Goal: Task Accomplishment & Management: Use online tool/utility

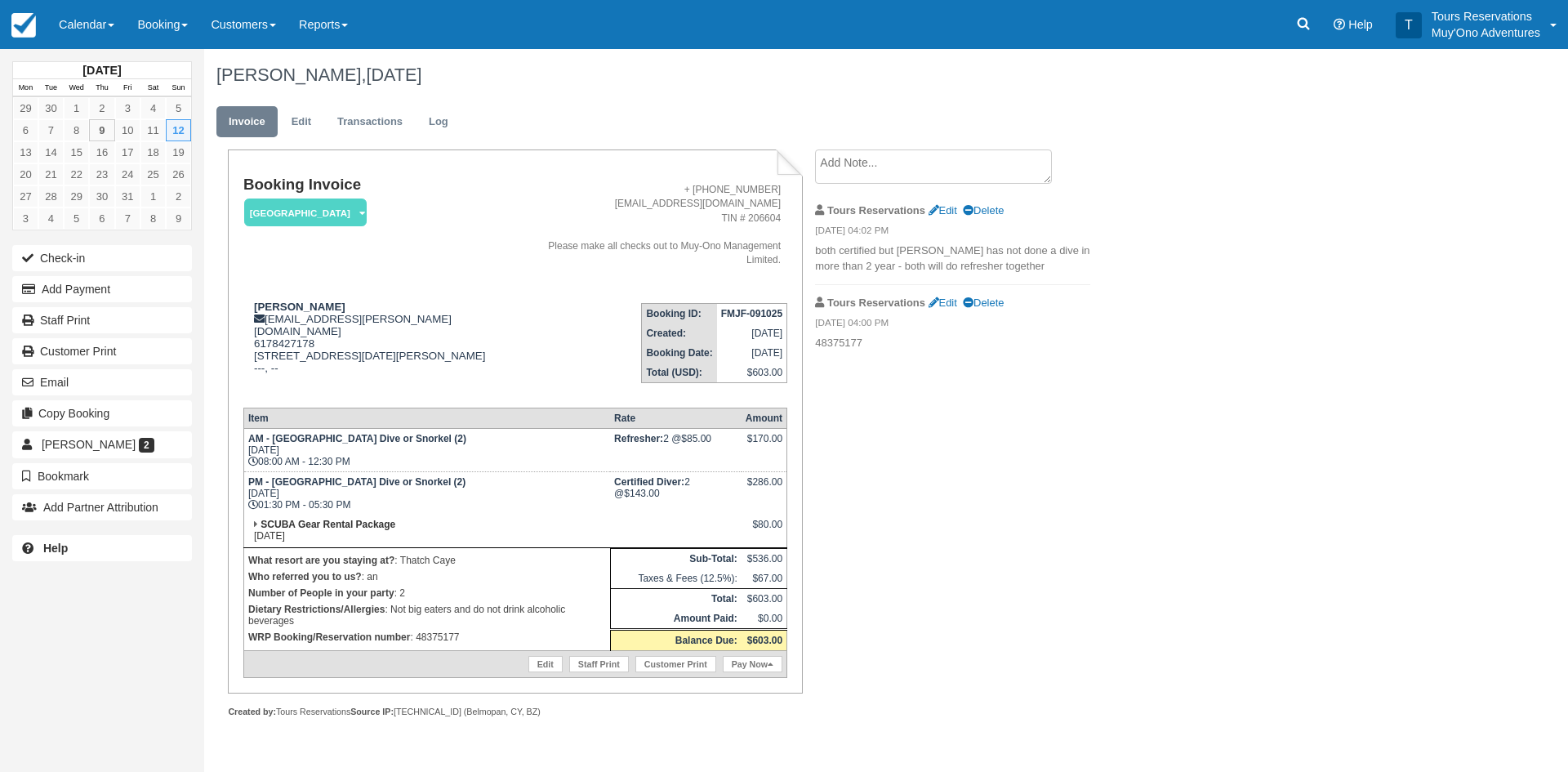
click at [1045, 377] on div "Booking Invoice Thatch Caye Resort   Pending HOLD Deposit Paid Cancelled Void M…" at bounding box center [653, 451] width 899 height 604
click at [95, 12] on link "Calendar" at bounding box center [86, 24] width 78 height 49
click at [92, 138] on link "Inventory" at bounding box center [112, 139] width 129 height 35
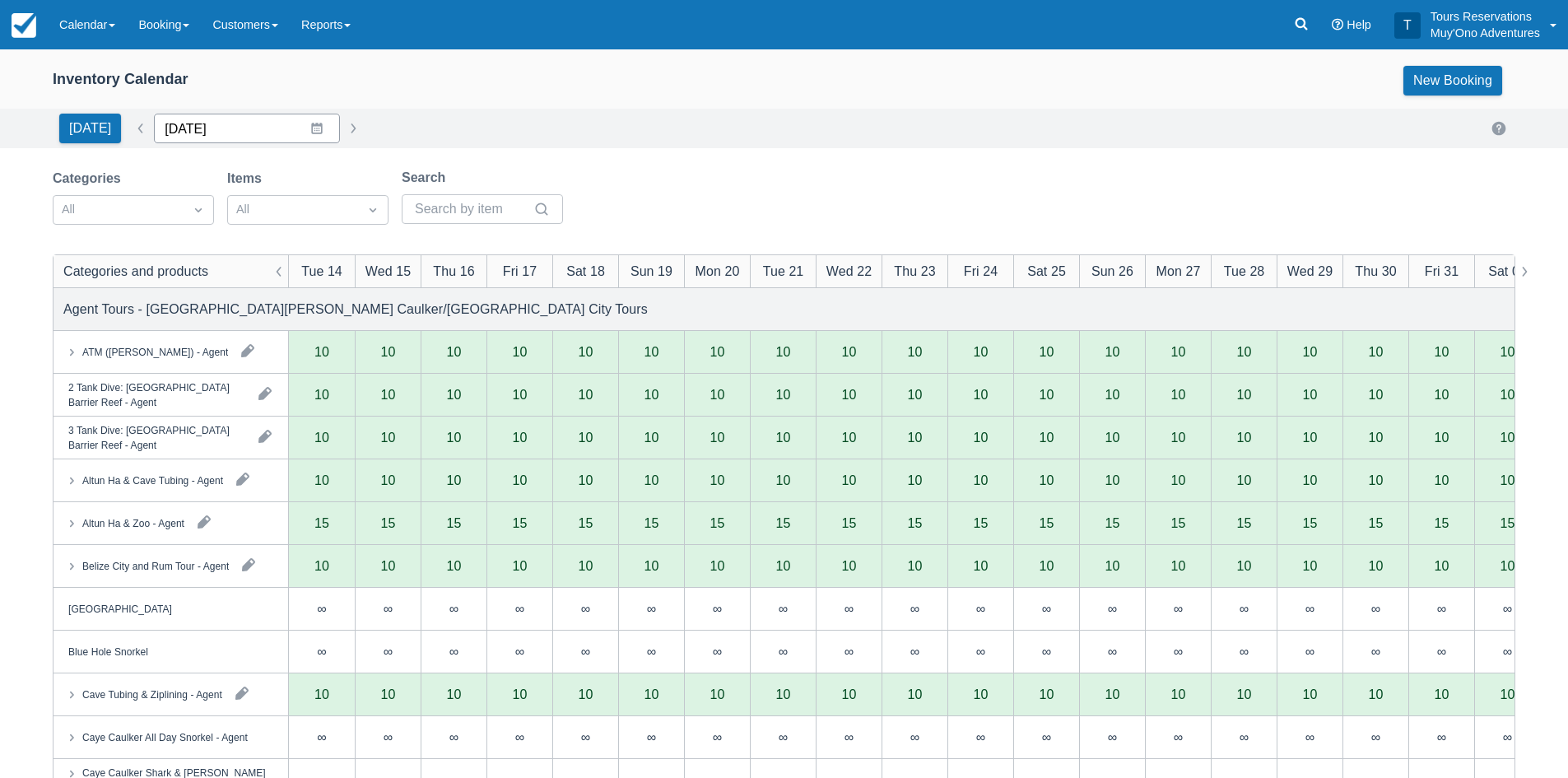
click at [192, 133] on input "[DATE]" at bounding box center [247, 128] width 186 height 30
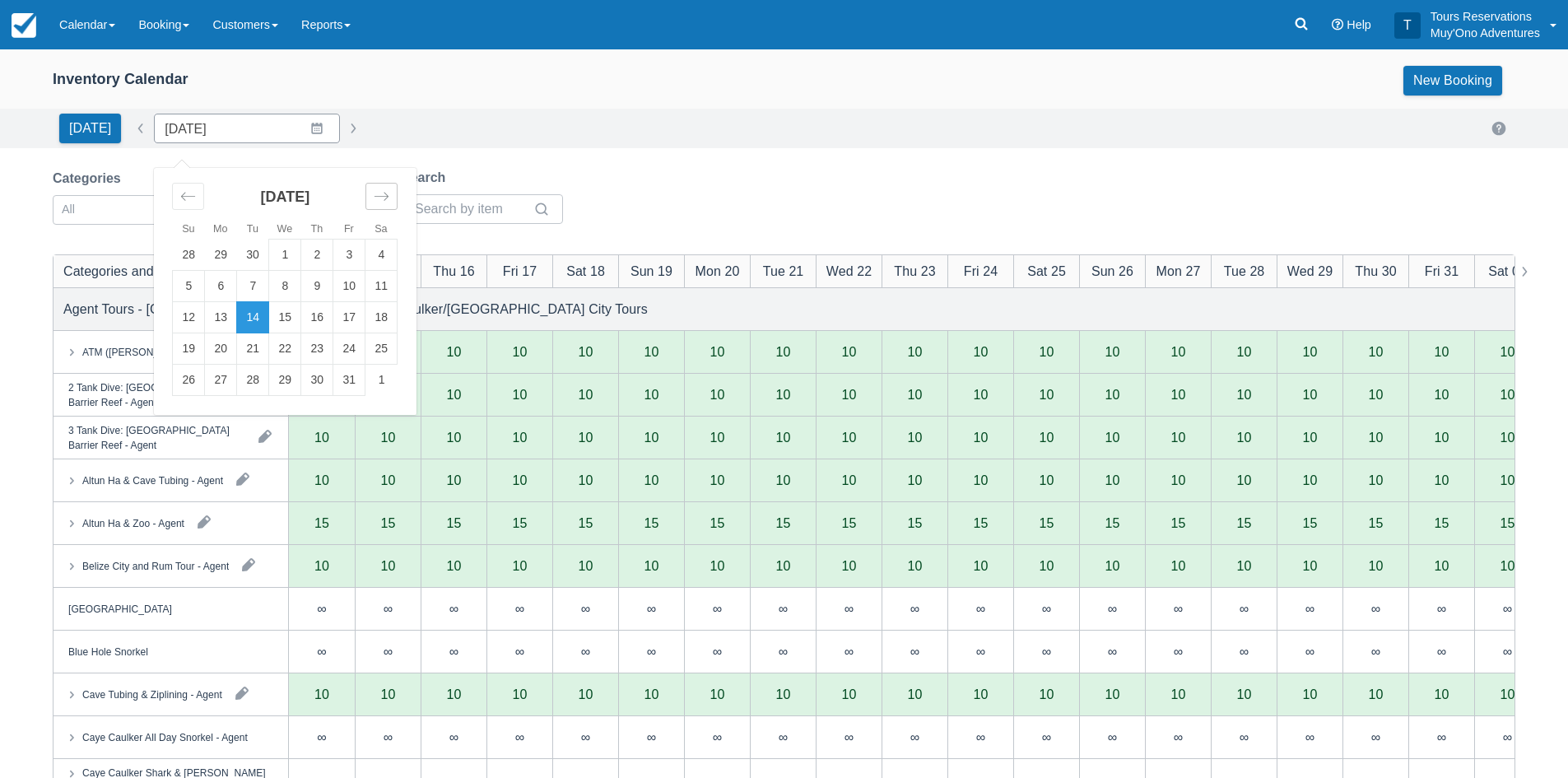
click at [379, 188] on div "Move forward to switch to the next month." at bounding box center [381, 196] width 32 height 27
click at [183, 354] on td "16" at bounding box center [189, 349] width 32 height 31
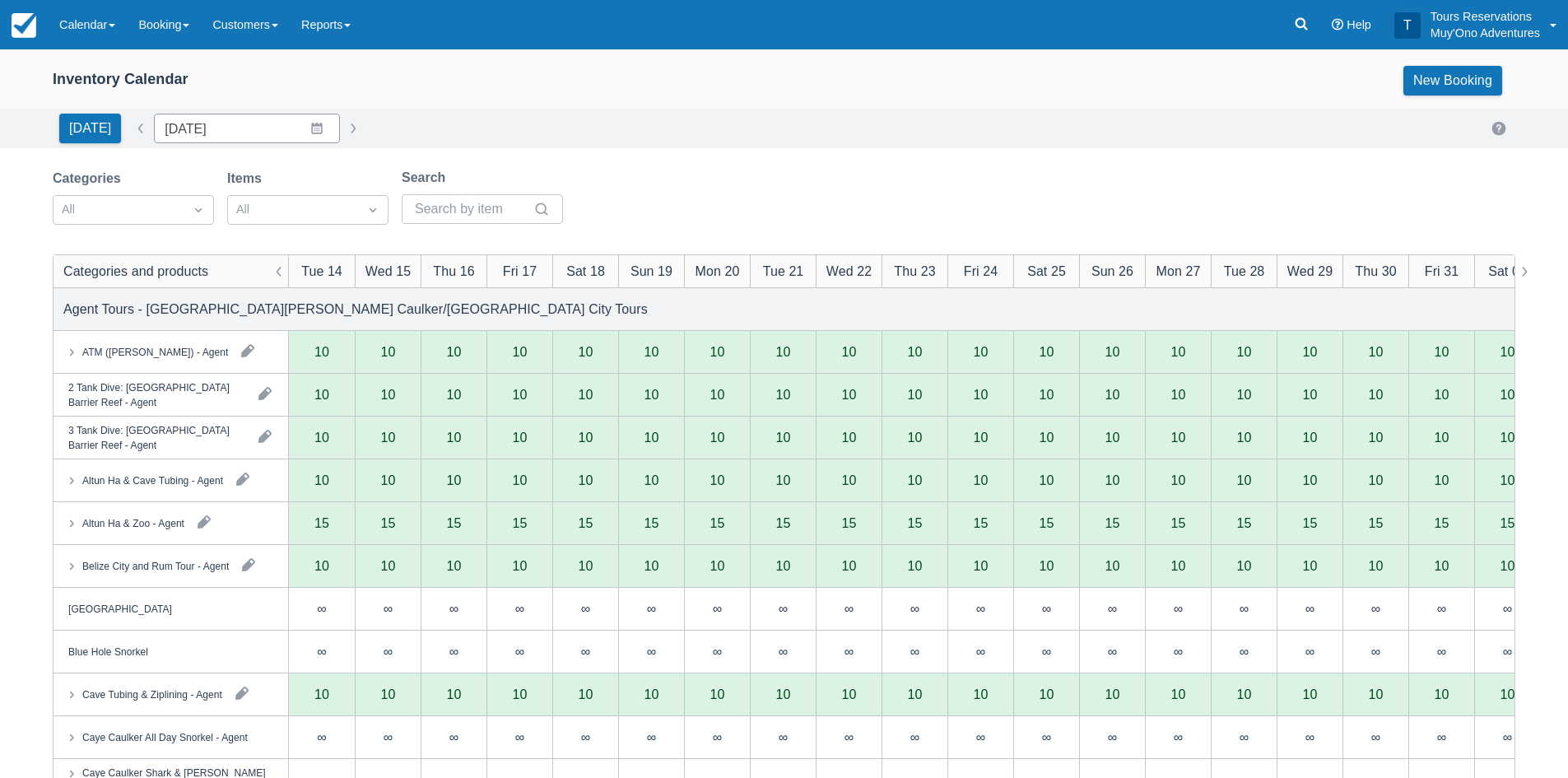
click at [157, 215] on div at bounding box center [118, 210] width 114 height 21
type input "11/16/25"
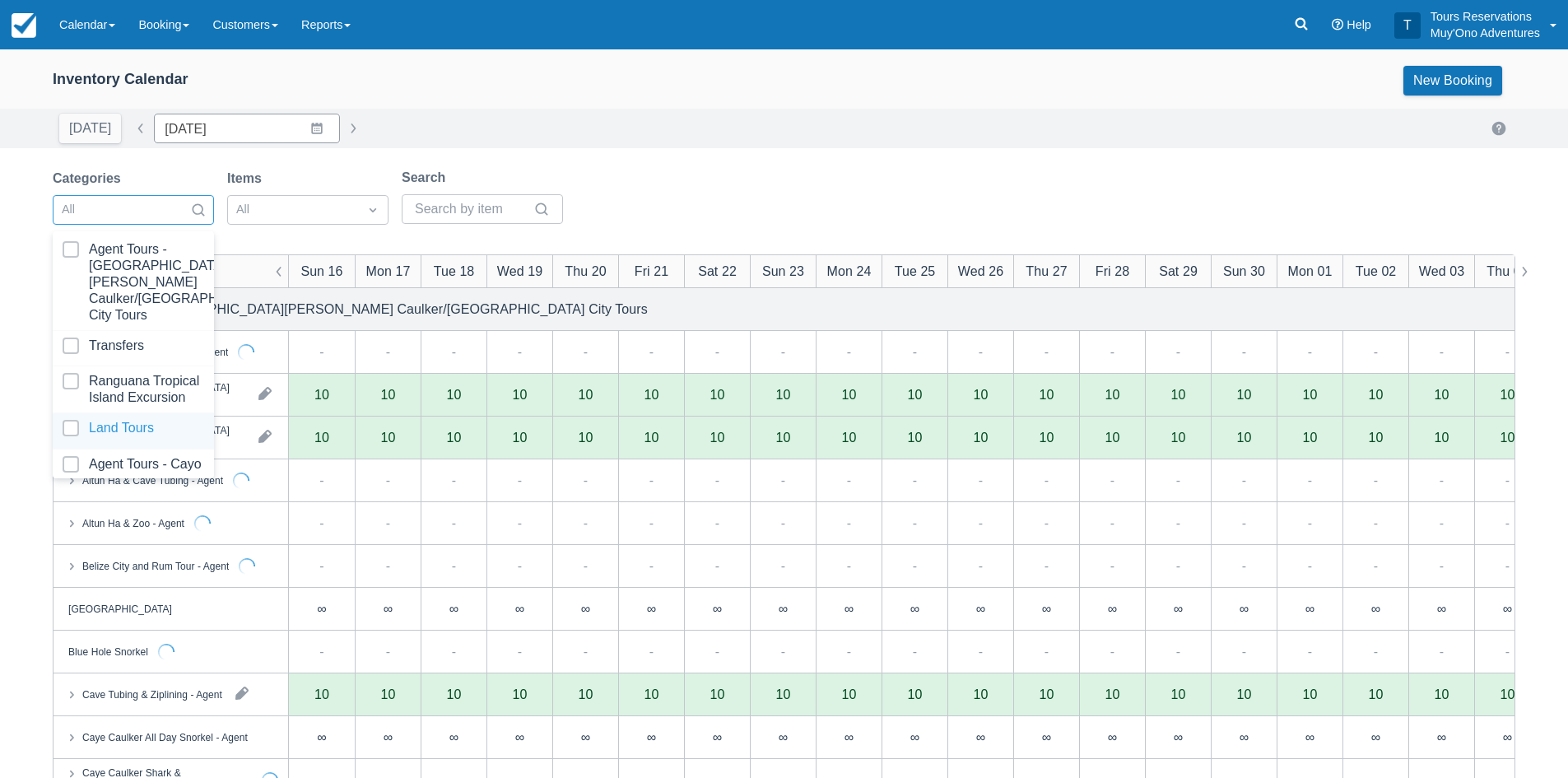
scroll to position [168, 0]
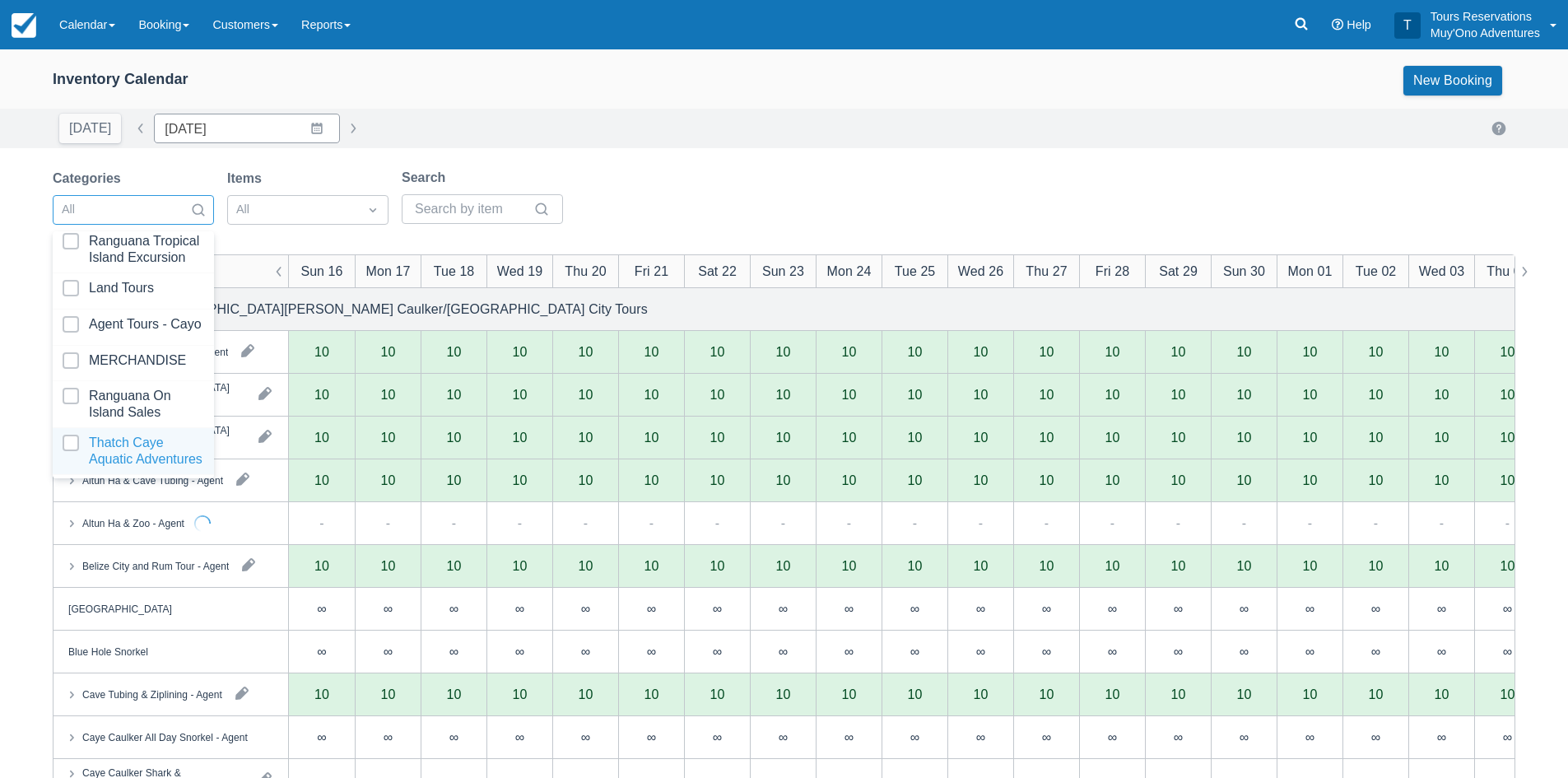
click at [120, 440] on div at bounding box center [133, 451] width 141 height 33
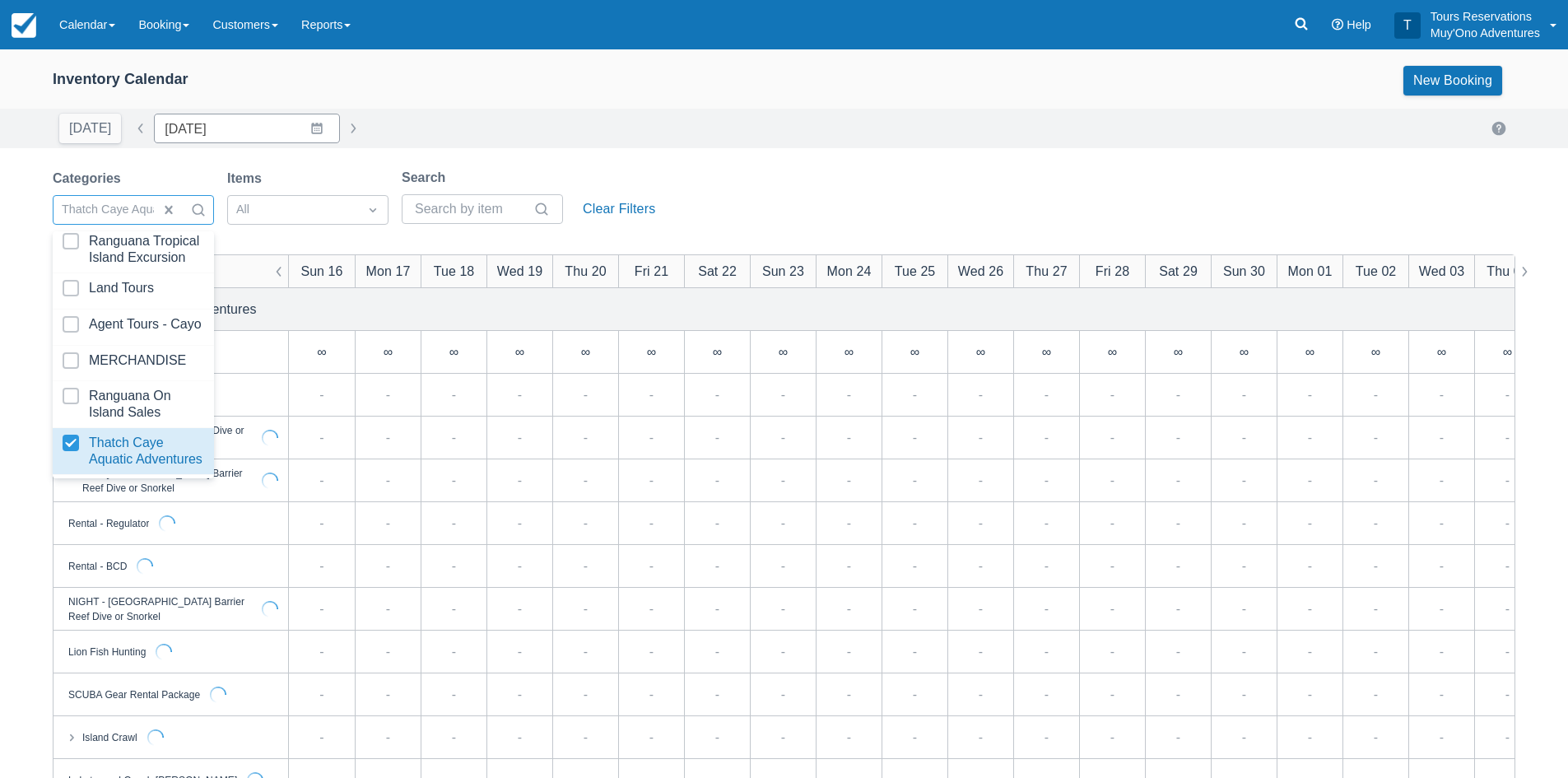
click at [693, 132] on div "Today Date 11/16/25 Navigate forward to interact with the calendar and select a…" at bounding box center [784, 128] width 1463 height 30
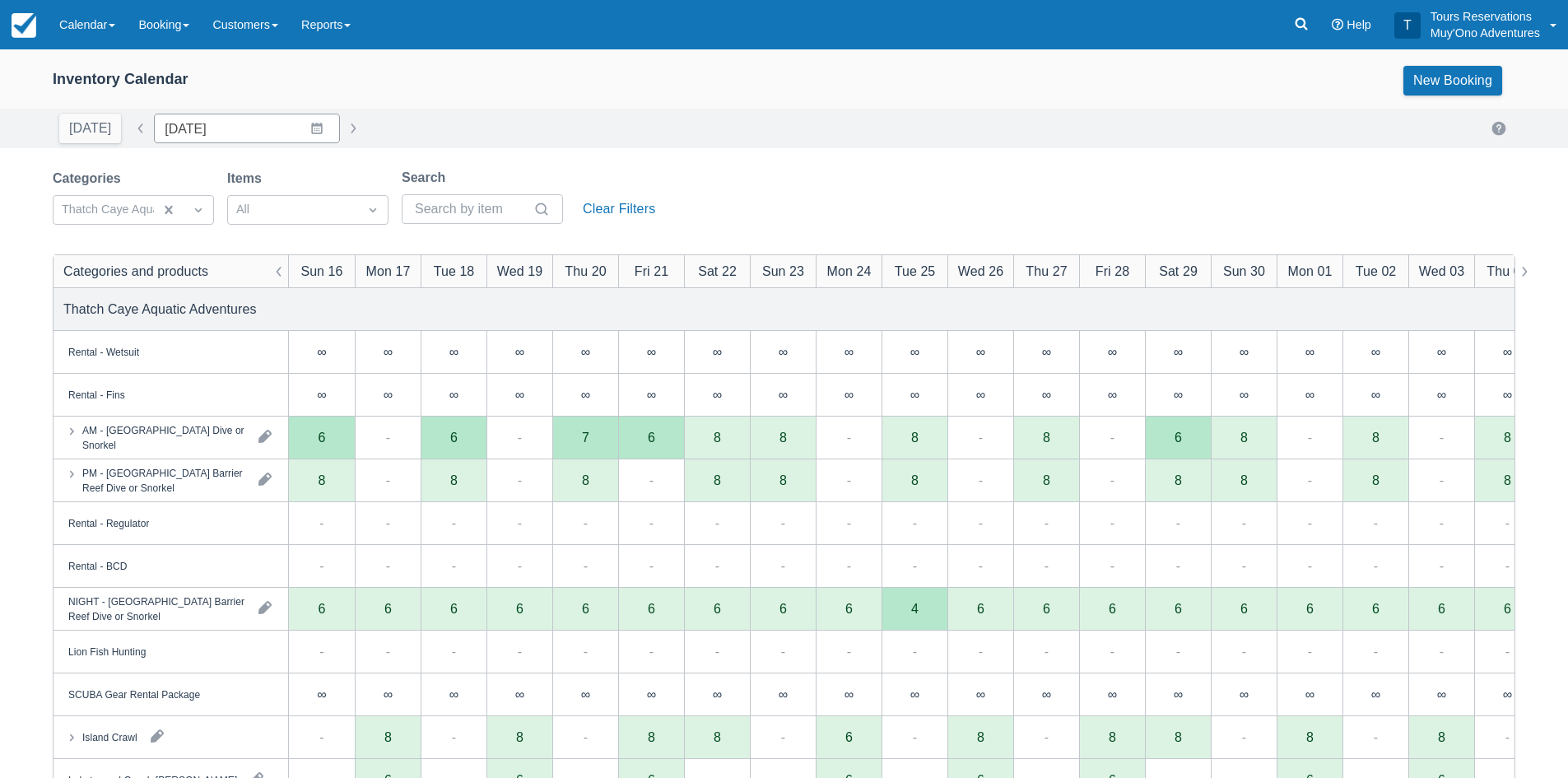
click at [812, 186] on div "Categories Thatch Caye Aquatic Adventures Items All Search Clear Filters" at bounding box center [784, 201] width 1463 height 67
click at [925, 157] on div "Inventory Calendar New Booking Today Date 11/16/25 Navigate forward to interact…" at bounding box center [784, 528] width 1568 height 958
click at [801, 187] on div "Categories Thatch Caye Aquatic Adventures Items All Search Clear Filters" at bounding box center [784, 201] width 1463 height 67
click at [762, 189] on div "Categories Thatch Caye Aquatic Adventures Items All Search Clear Filters" at bounding box center [784, 201] width 1463 height 67
click at [765, 170] on div "Categories Thatch Caye Aquatic Adventures Items All Search Clear Filters" at bounding box center [784, 201] width 1463 height 67
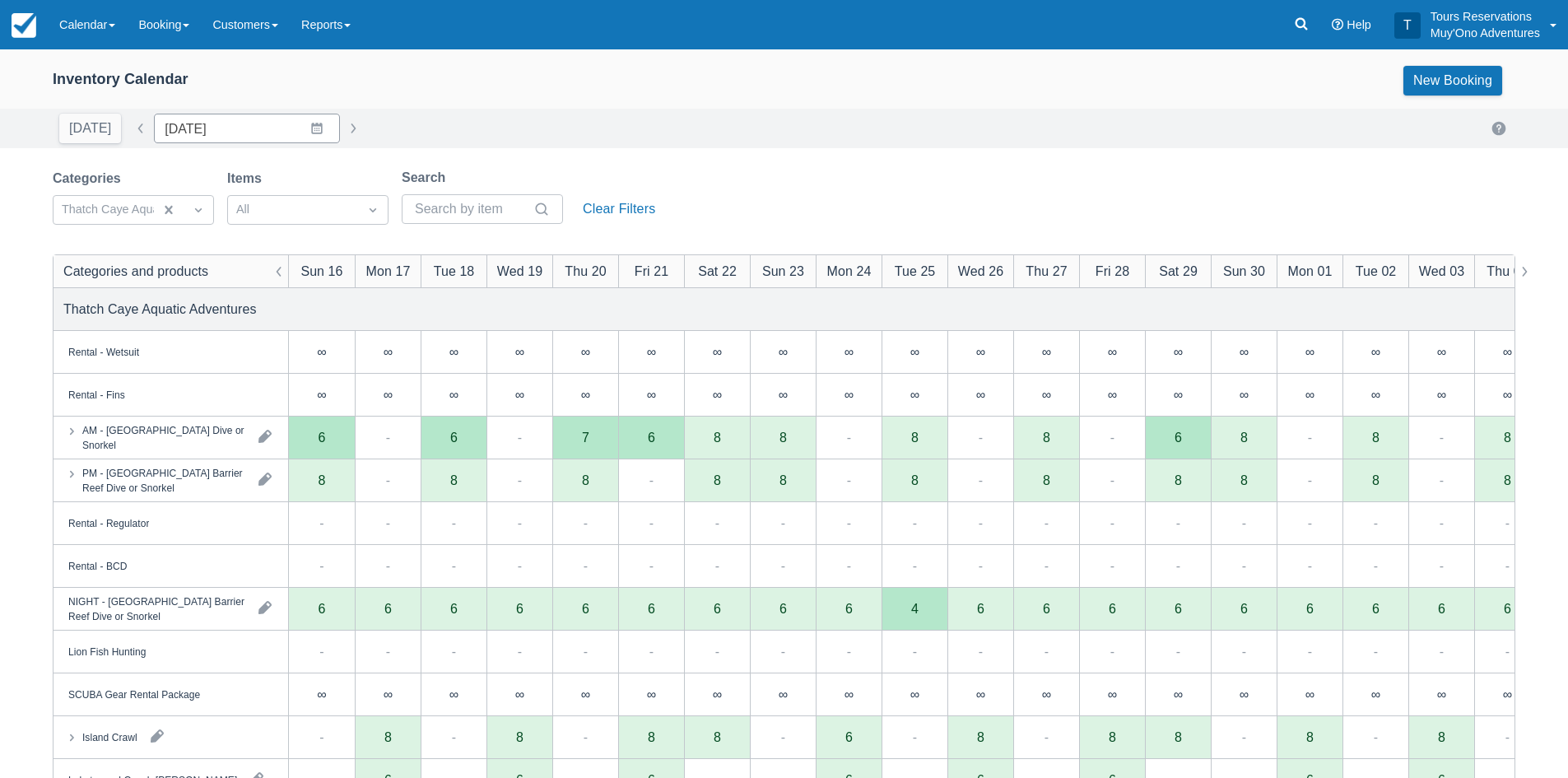
click at [837, 179] on div "Categories Thatch Caye Aquatic Adventures Items All Search Clear Filters" at bounding box center [784, 201] width 1463 height 67
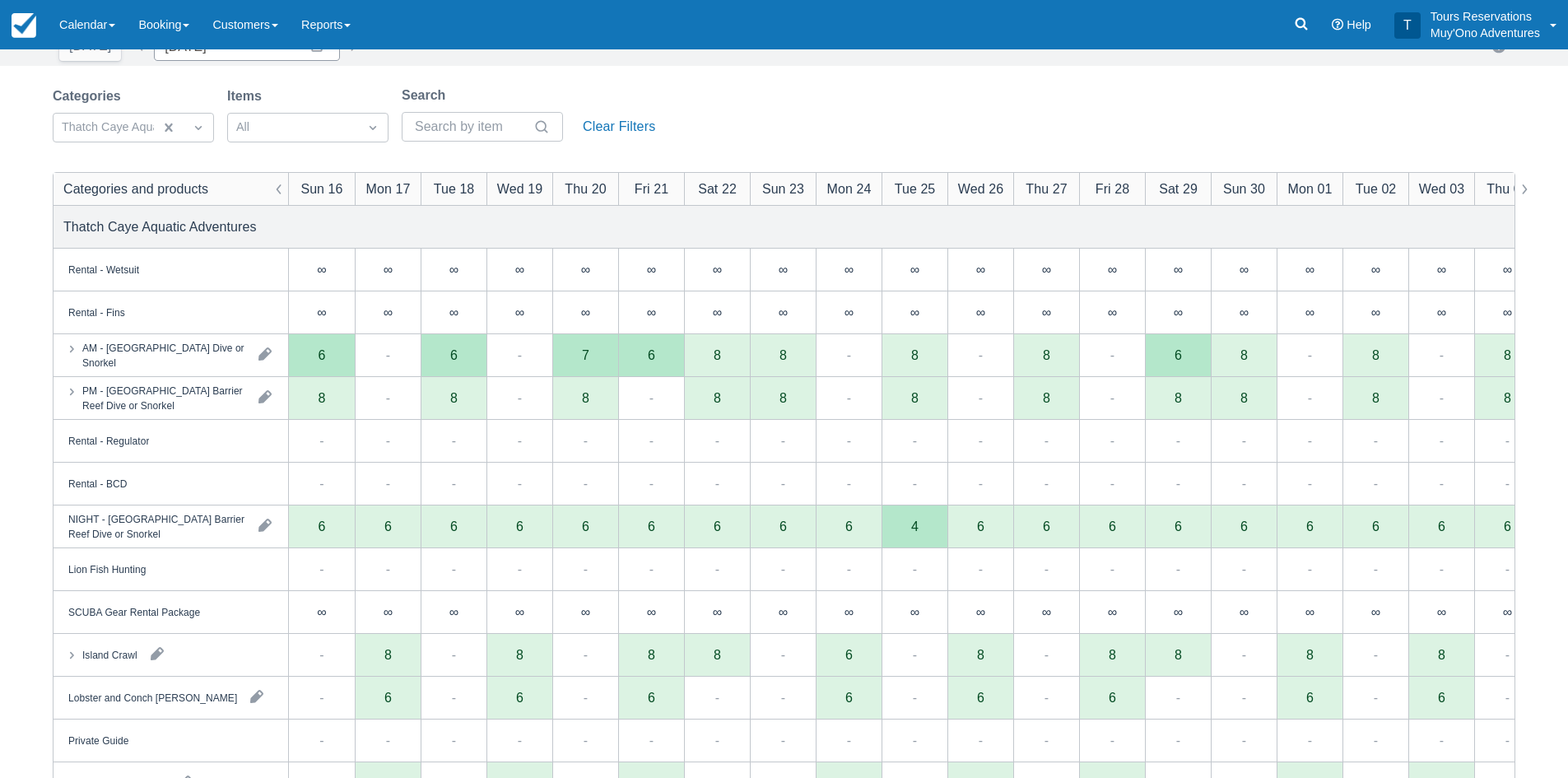
click at [802, 133] on div "Categories Thatch Caye Aquatic Adventures Items All Search Clear Filters" at bounding box center [784, 119] width 1463 height 67
click at [915, 108] on div "Categories Thatch Caye Aquatic Adventures Items All Search Clear Filters" at bounding box center [784, 119] width 1463 height 67
click at [958, 115] on div "Categories Thatch Caye Aquatic Adventures Items All Search Clear Filters" at bounding box center [784, 119] width 1463 height 67
click at [865, 105] on div "Categories Thatch Caye Aquatic Adventures Items All Search Clear Filters" at bounding box center [784, 119] width 1463 height 67
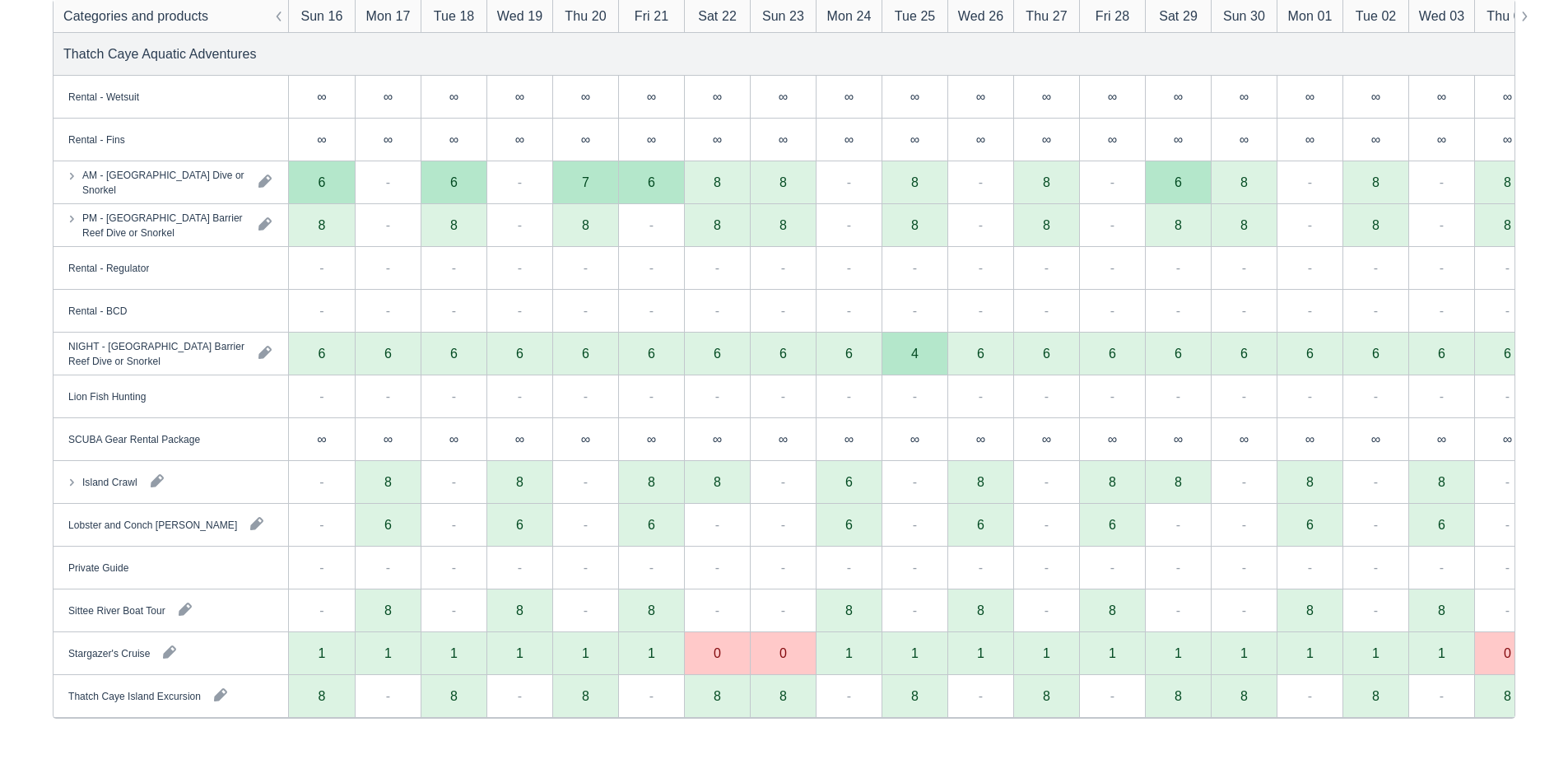
scroll to position [0, 0]
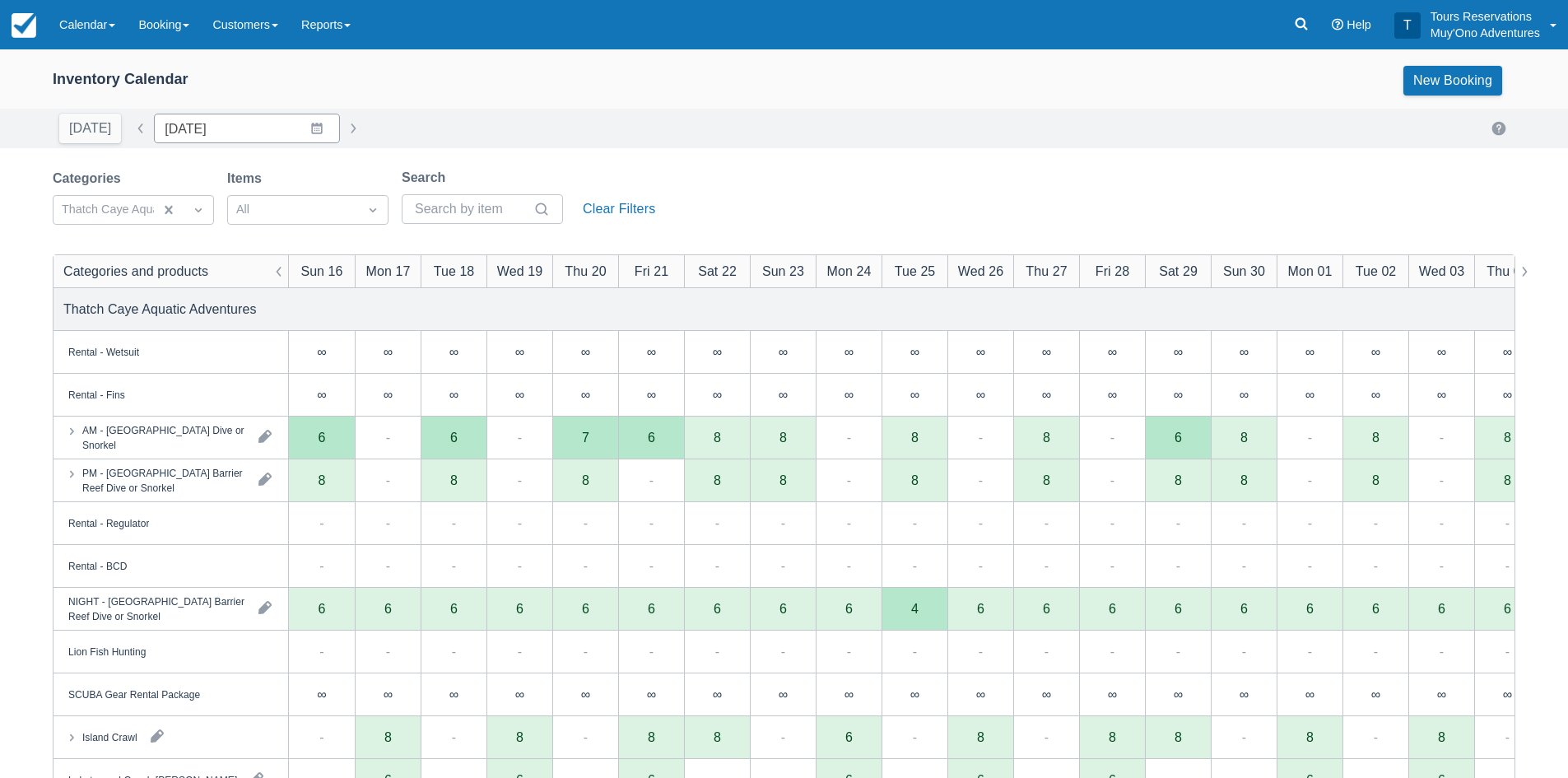
click at [483, 103] on div "Inventory Calendar New Booking" at bounding box center [784, 83] width 1568 height 49
click at [621, 166] on div "Inventory Calendar New Booking Today Date 11/16/25 Navigate forward to interact…" at bounding box center [784, 528] width 1568 height 958
click at [845, 181] on div "Categories Thatch Caye Aquatic Adventures Items All Search Clear Filters" at bounding box center [784, 201] width 1463 height 67
click at [103, 27] on link "Calendar" at bounding box center [87, 24] width 79 height 49
click at [82, 73] on link "Booking" at bounding box center [113, 71] width 130 height 35
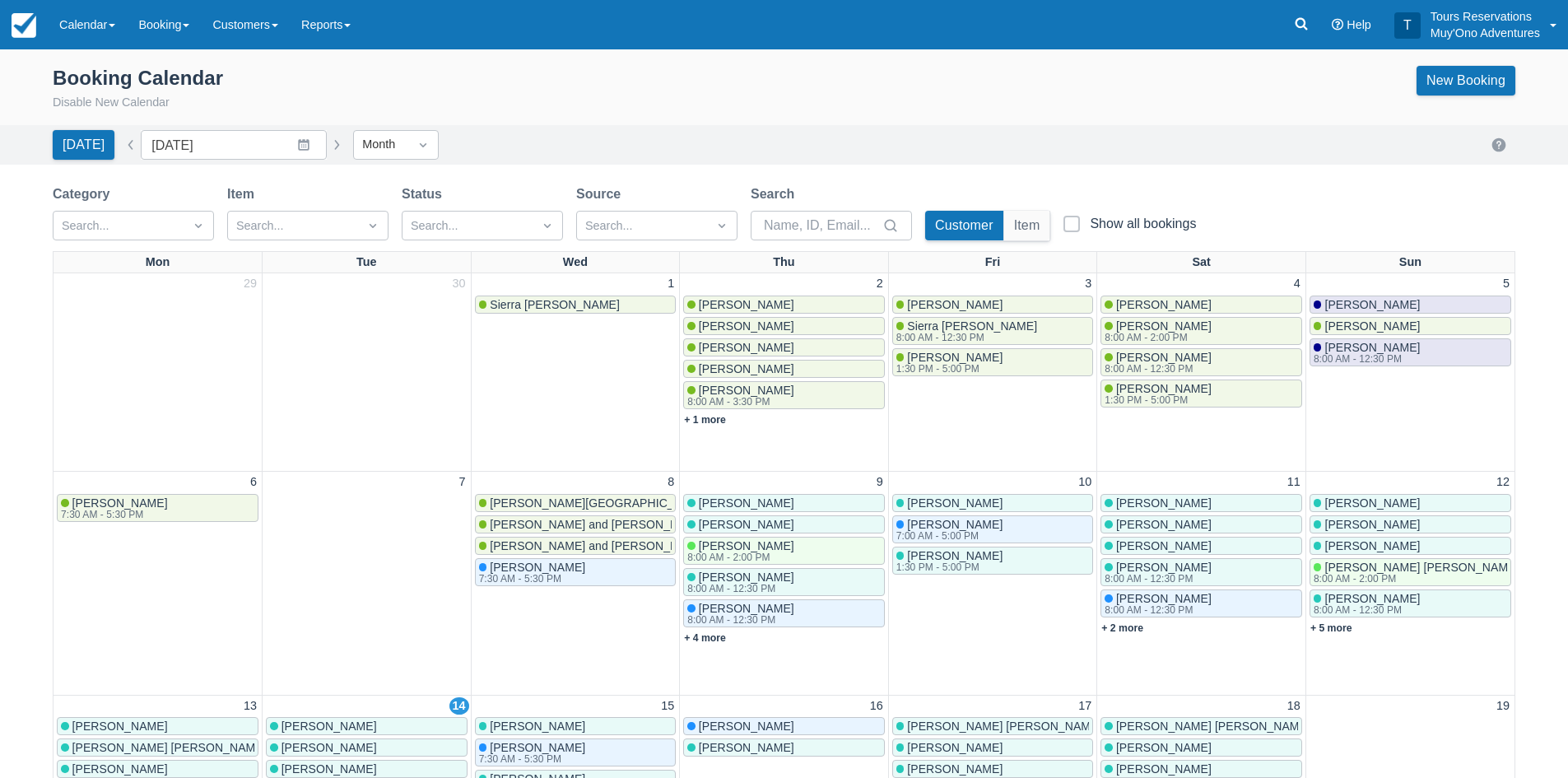
click at [840, 98] on div "Booking Calendar Disable New Calendar New Booking" at bounding box center [784, 90] width 1463 height 47
click at [983, 107] on div "Booking Calendar Disable New Calendar New Booking" at bounding box center [784, 90] width 1463 height 47
click at [662, 162] on div "Today Date October 2025 Navigate forward to interact with the calendar and sele…" at bounding box center [784, 145] width 1568 height 39
click at [603, 89] on div "Booking Calendar Disable New Calendar New Booking" at bounding box center [784, 90] width 1463 height 47
click at [238, 156] on input "[DATE]" at bounding box center [234, 144] width 186 height 30
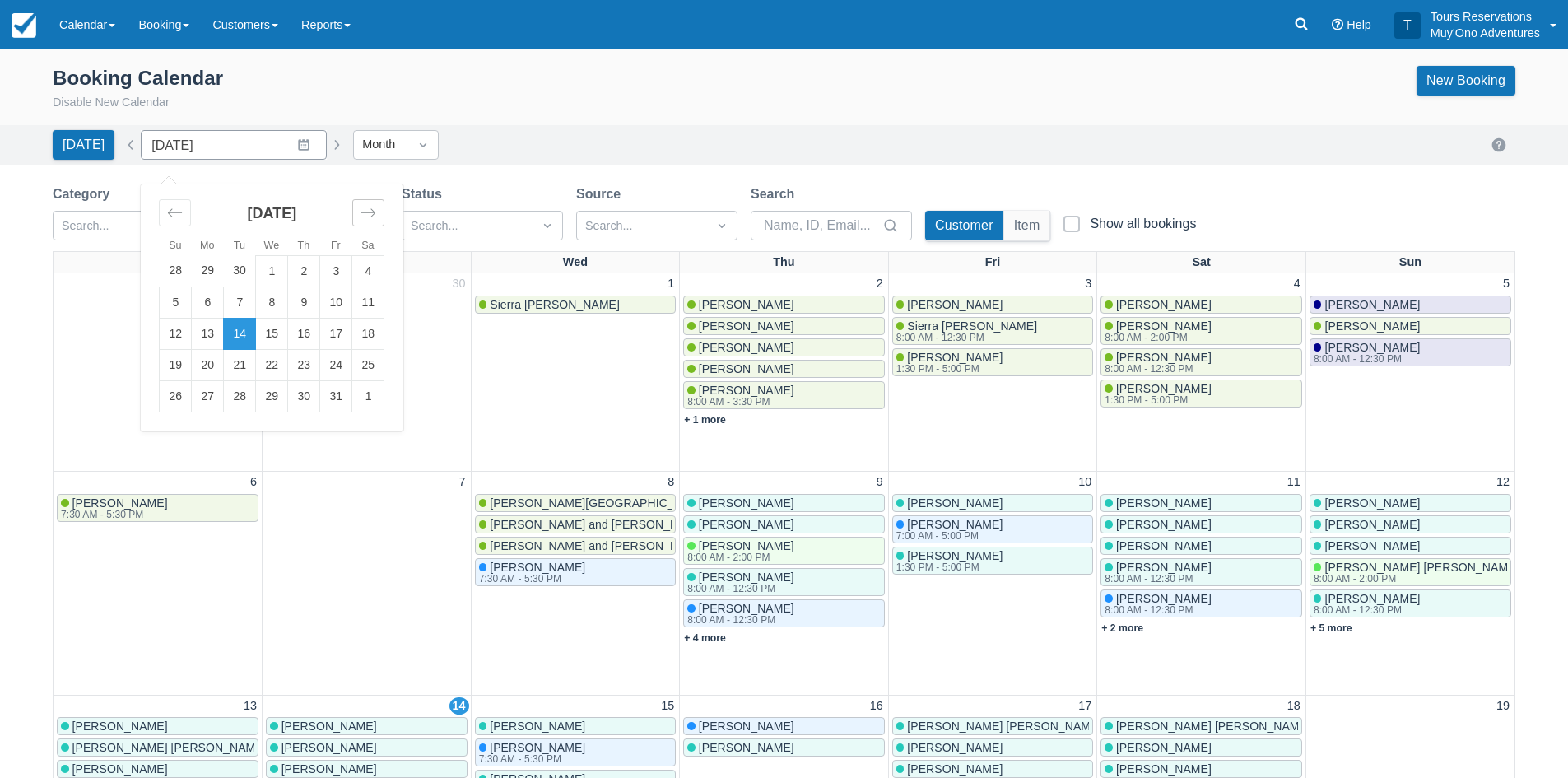
click at [374, 211] on div "Move forward to switch to the next month." at bounding box center [369, 213] width 32 height 27
click at [177, 368] on td "16" at bounding box center [175, 364] width 32 height 31
type input "[DATE]"
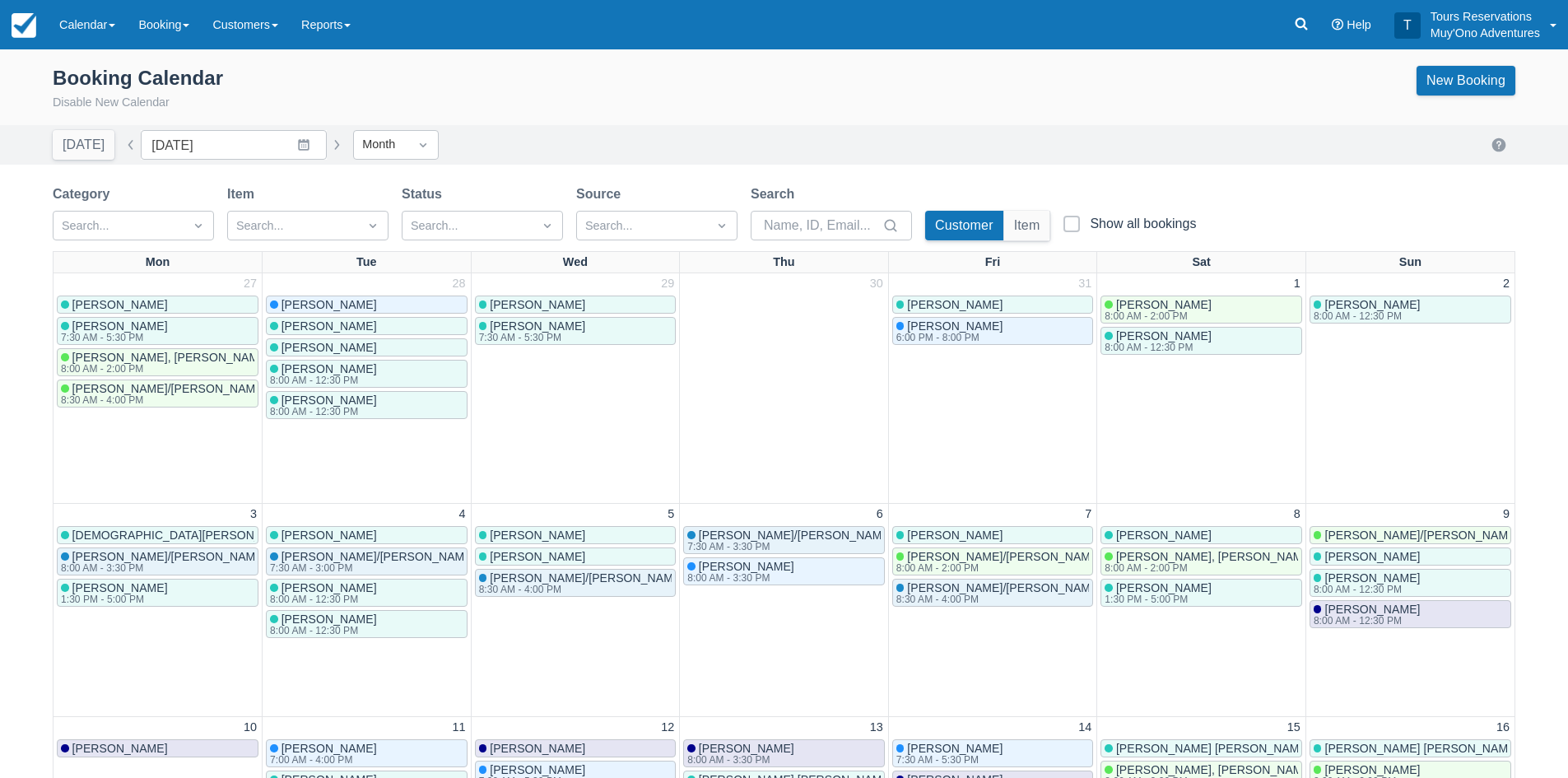
click at [660, 120] on div "Booking Calendar Disable New Calendar New Booking" at bounding box center [784, 92] width 1568 height 66
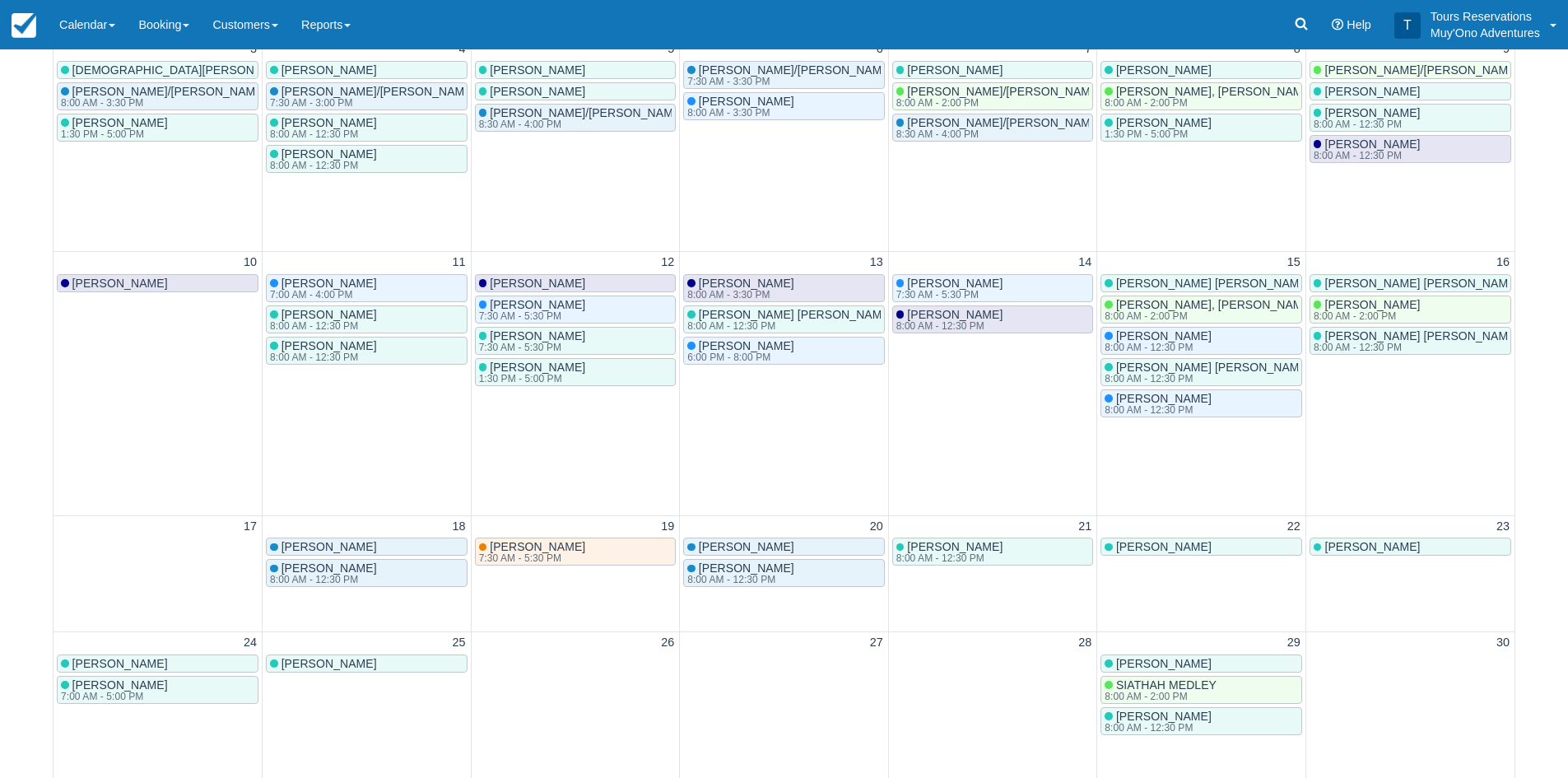
scroll to position [494, 0]
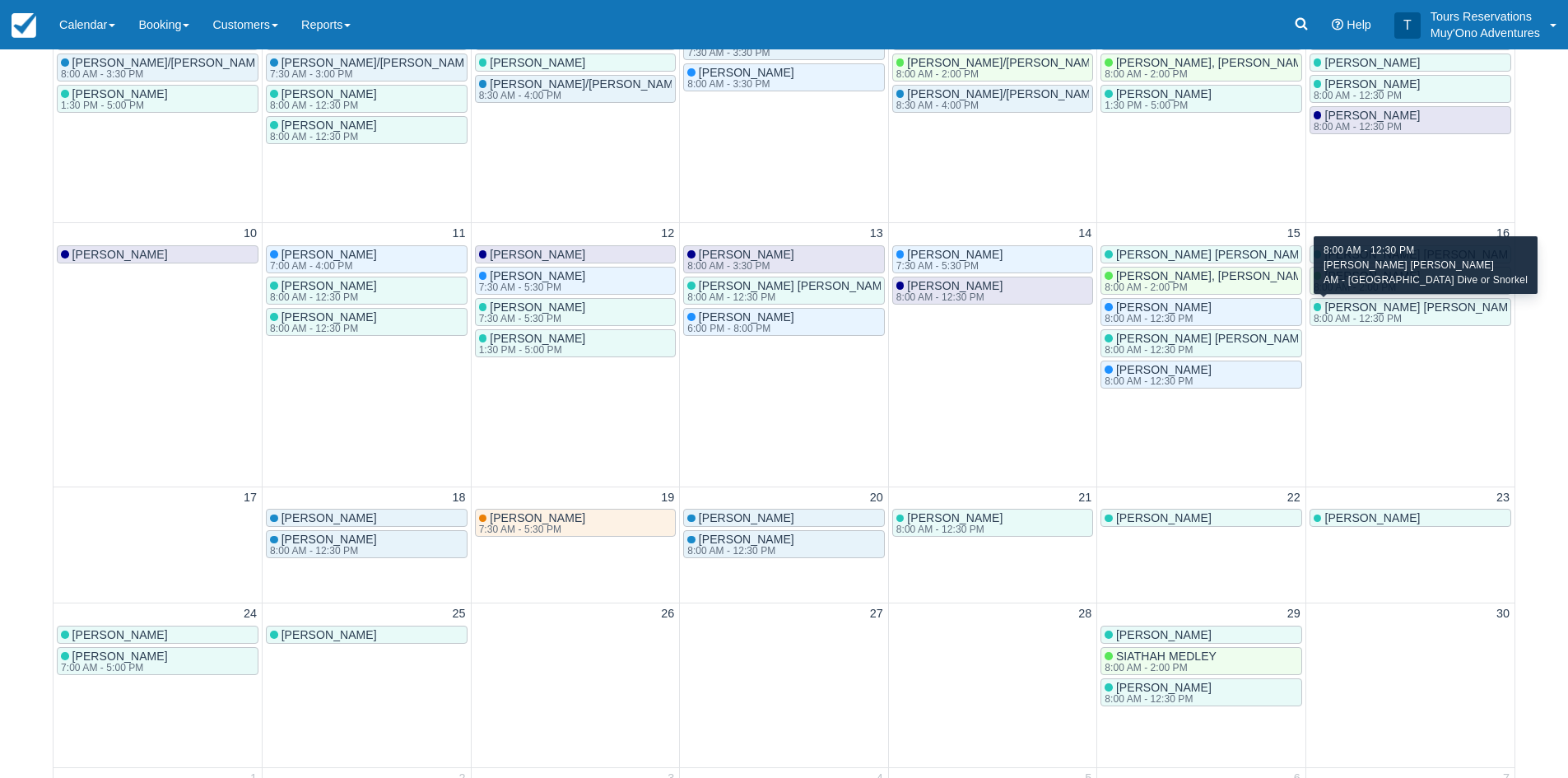
click at [1367, 317] on div "8:00 AM - 12:30 PM" at bounding box center [1415, 318] width 202 height 10
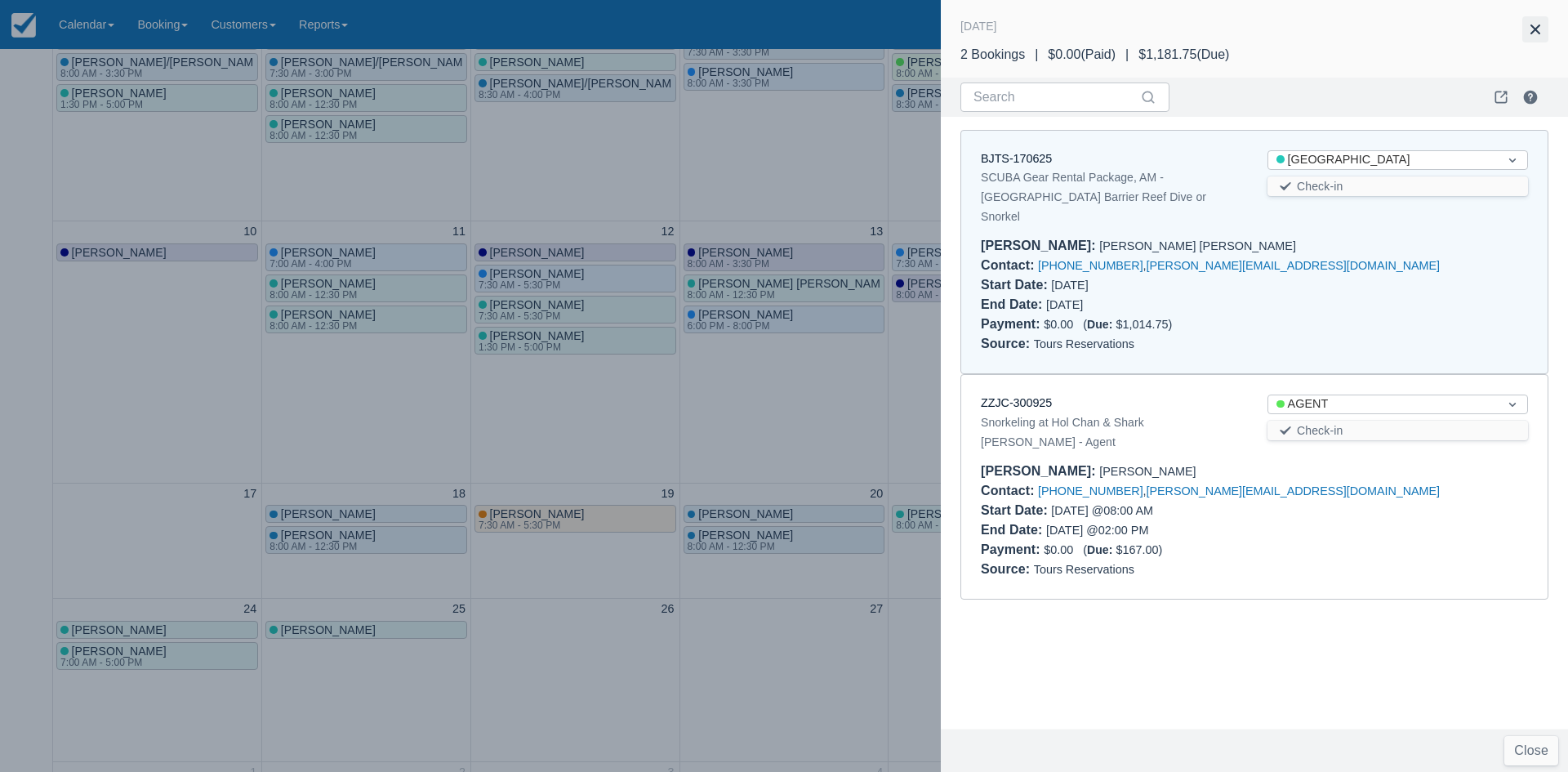
click at [1531, 26] on button "button" at bounding box center [1535, 28] width 26 height 26
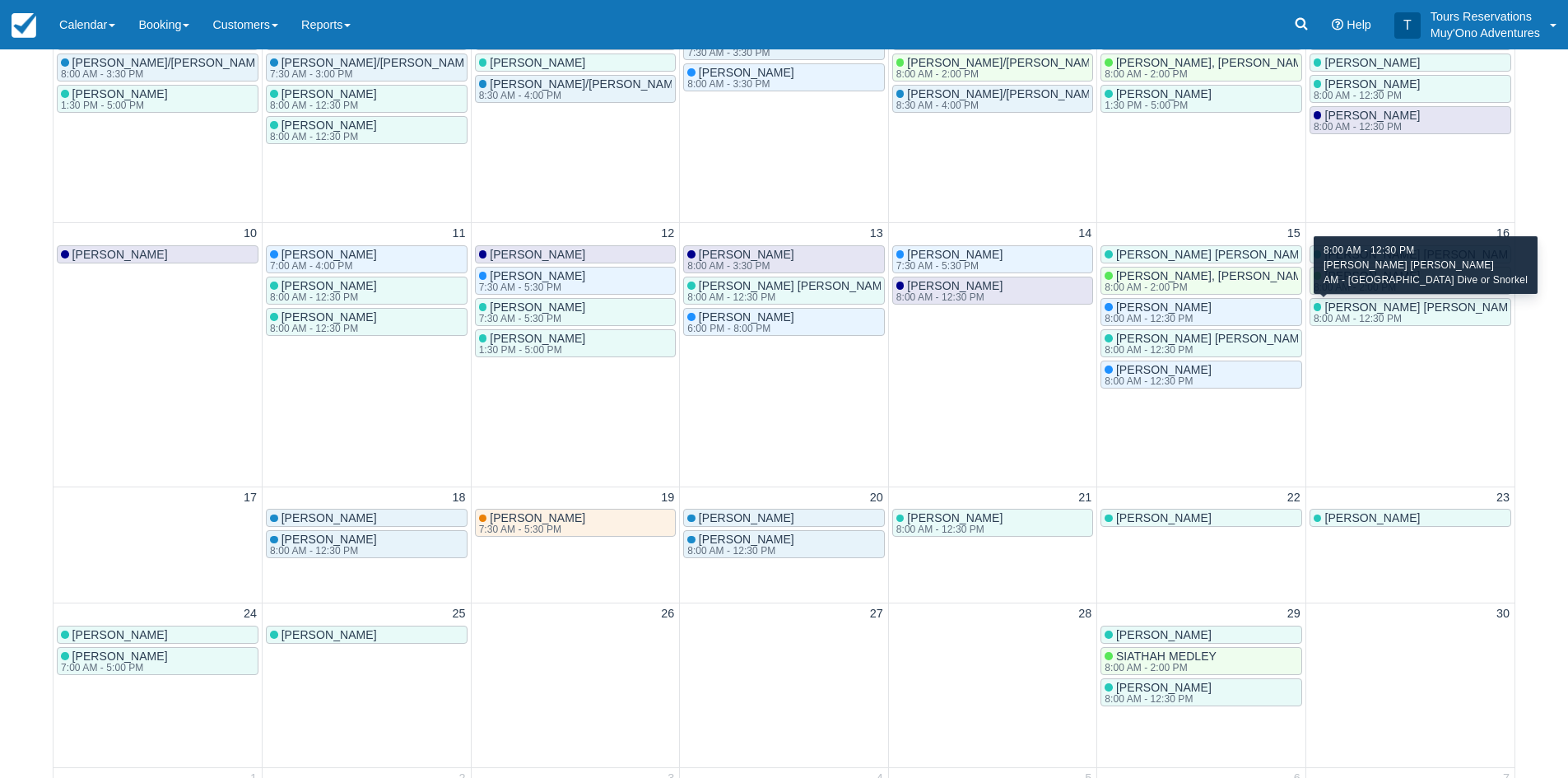
click at [1351, 317] on div "8:00 AM - 12:30 PM" at bounding box center [1415, 318] width 202 height 10
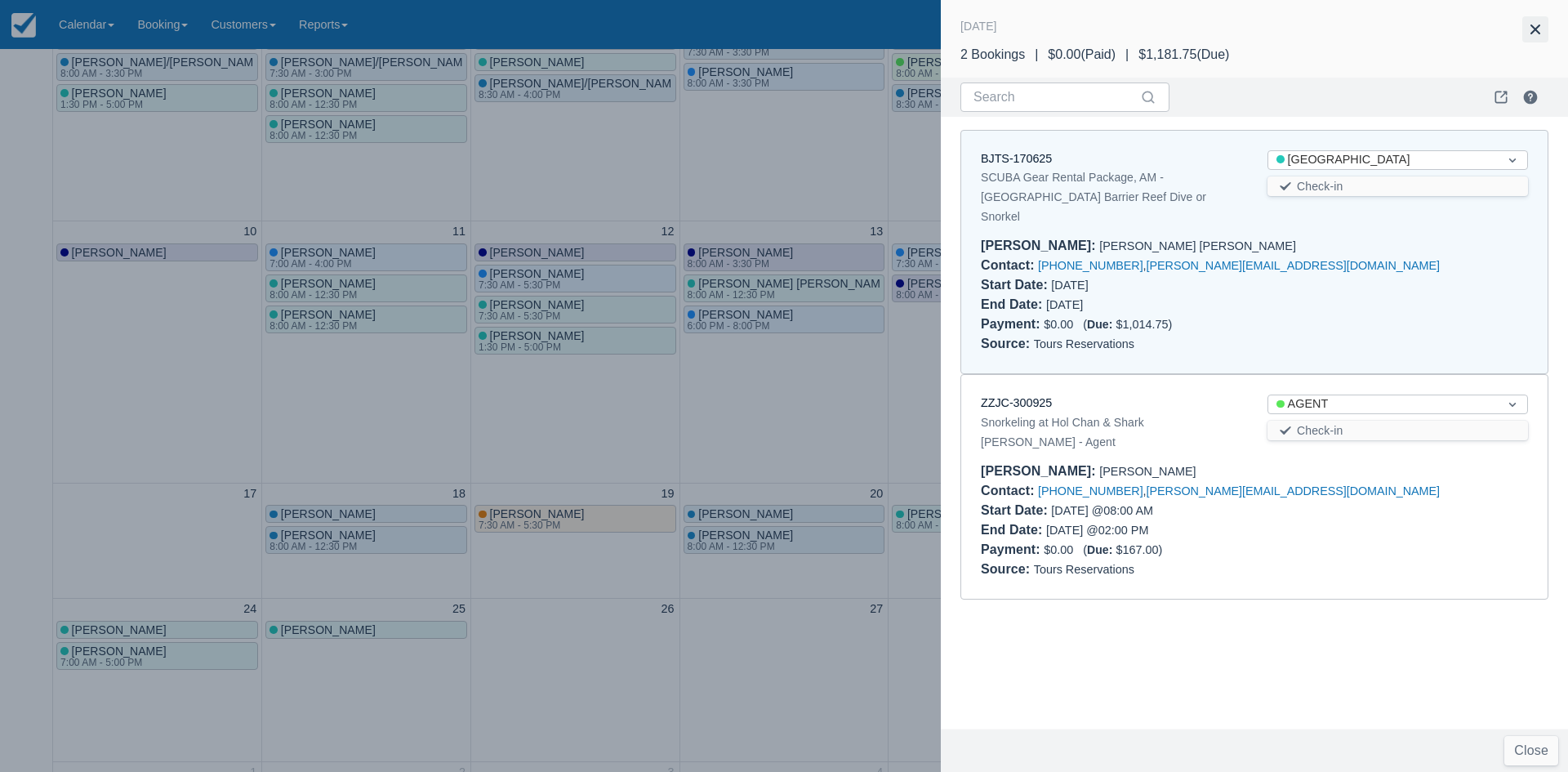
click at [1534, 30] on button "button" at bounding box center [1535, 28] width 26 height 26
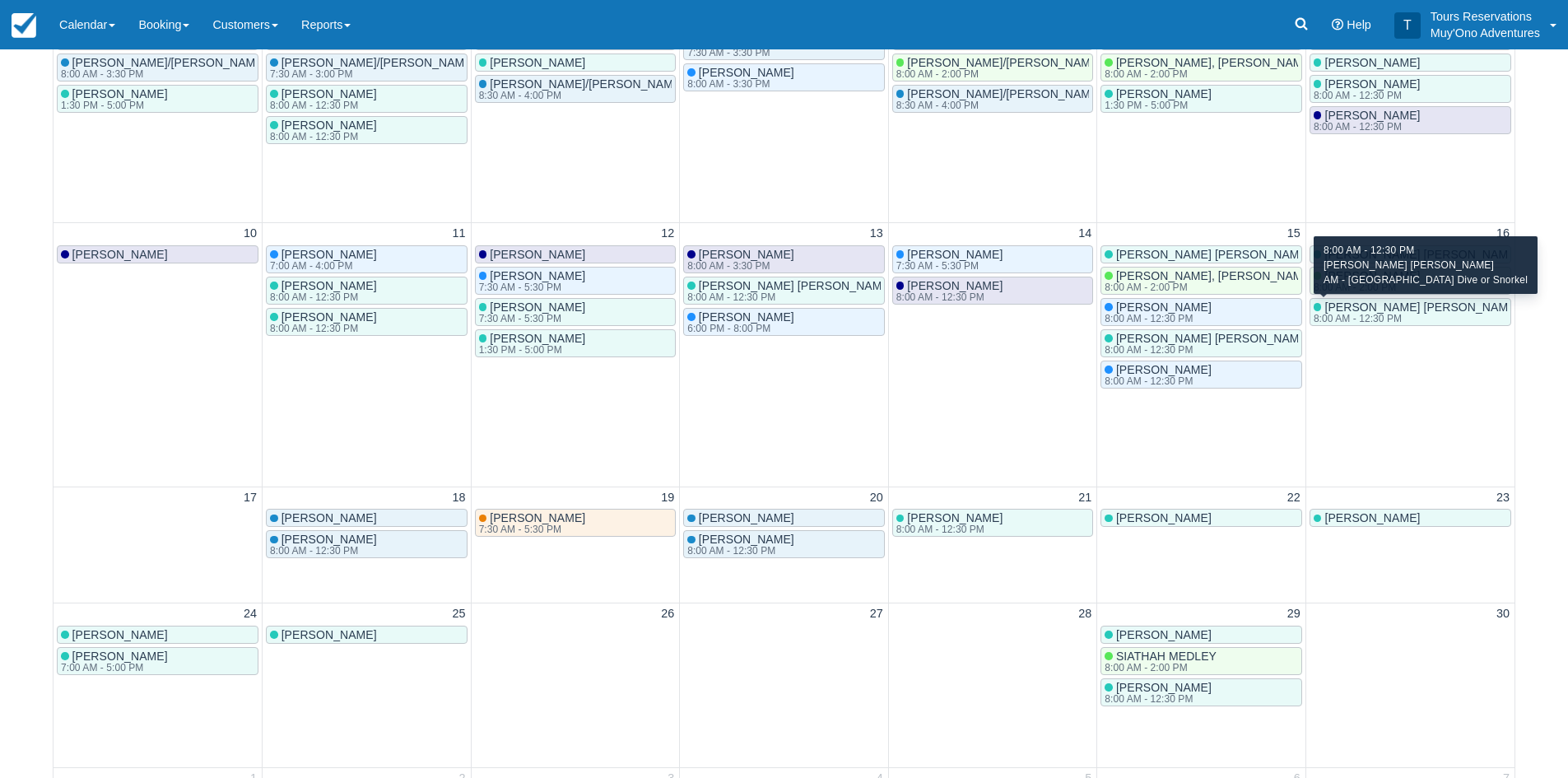
click at [1386, 313] on div "Katherine Caldwell Mortimer 8:00 AM - 12:30 PM" at bounding box center [1417, 312] width 206 height 23
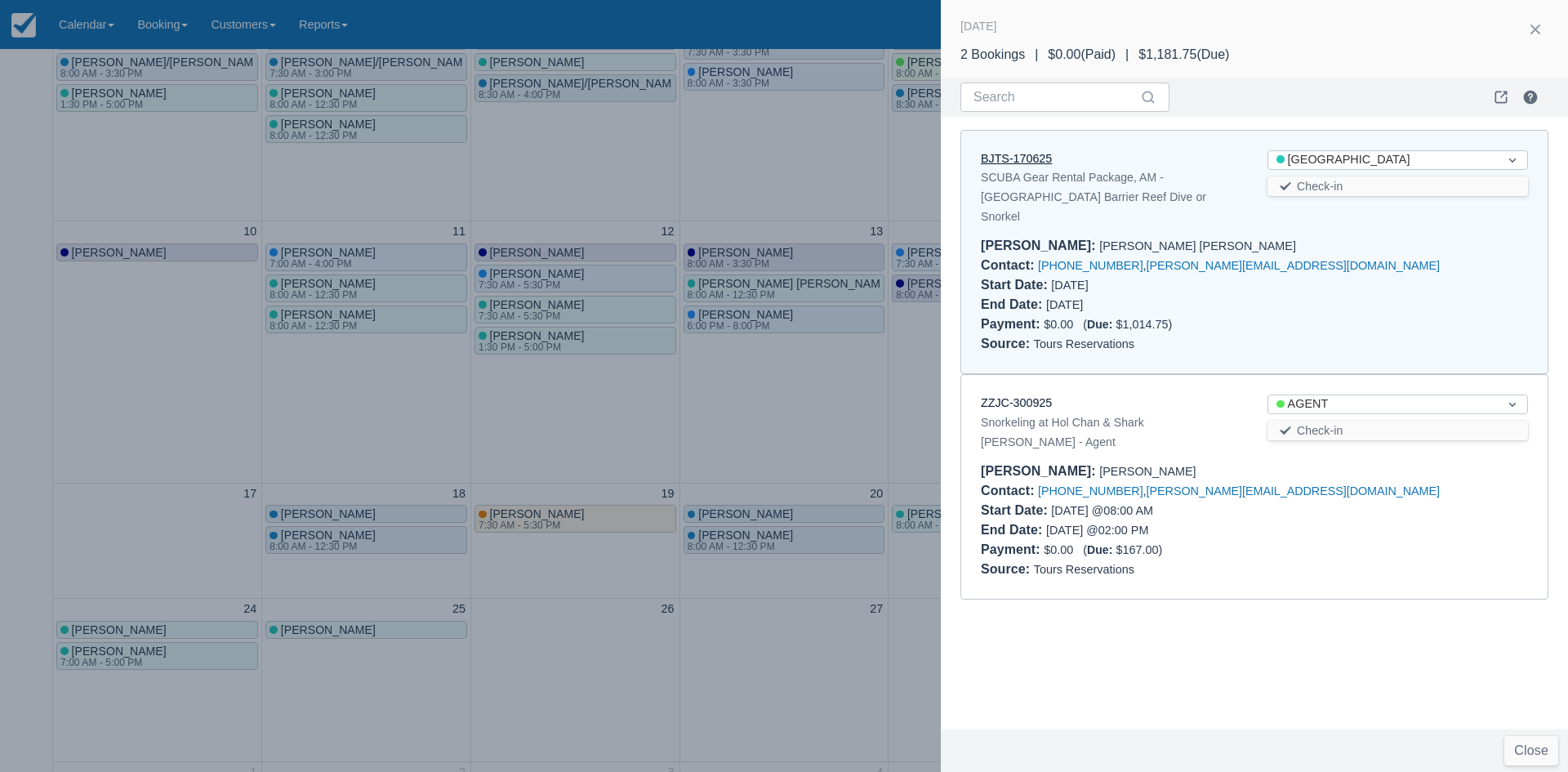
click at [1016, 160] on link "BJTS-170625" at bounding box center [1017, 158] width 71 height 13
click at [1534, 28] on button "button" at bounding box center [1535, 28] width 26 height 26
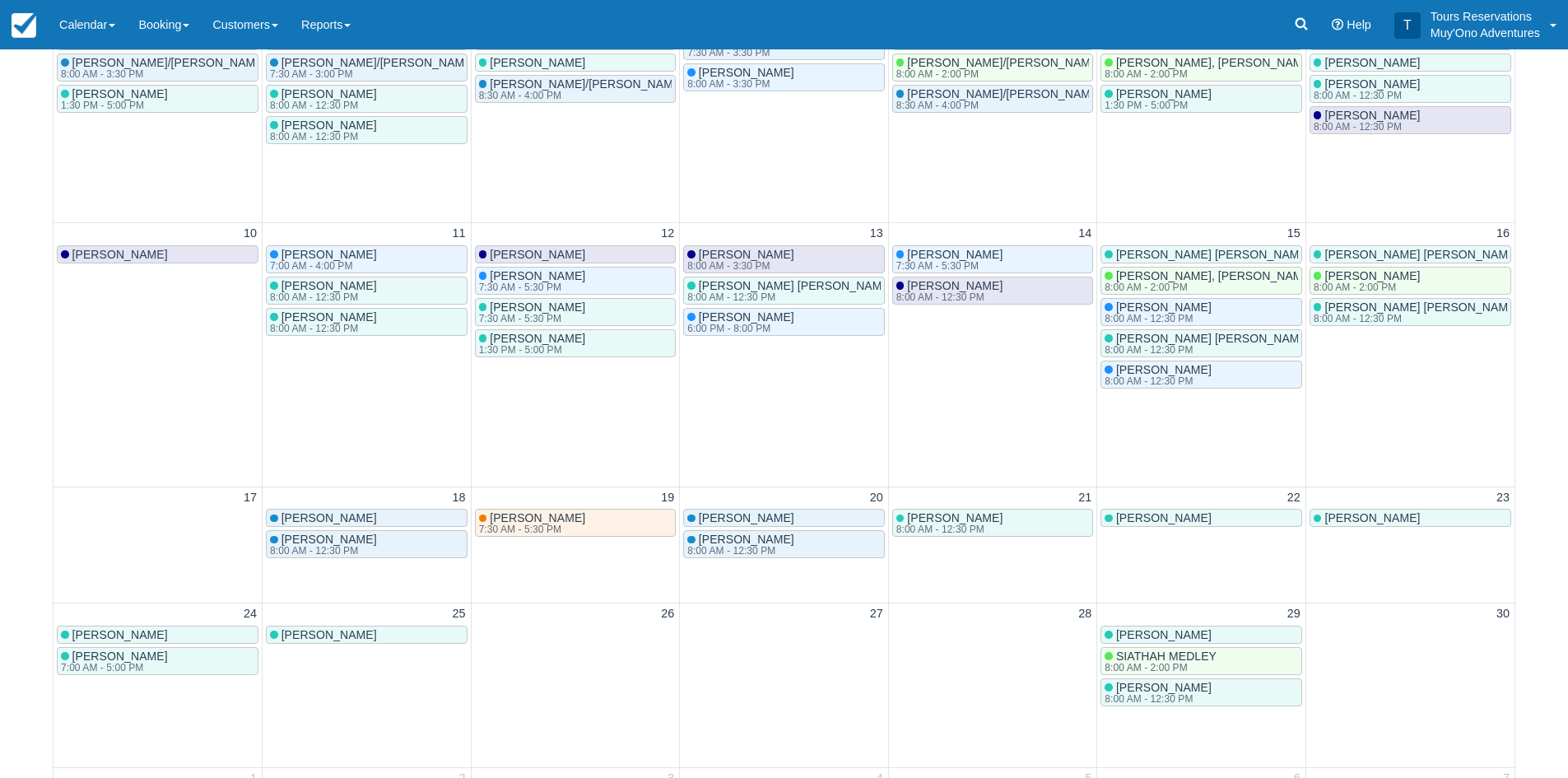
scroll to position [0, 0]
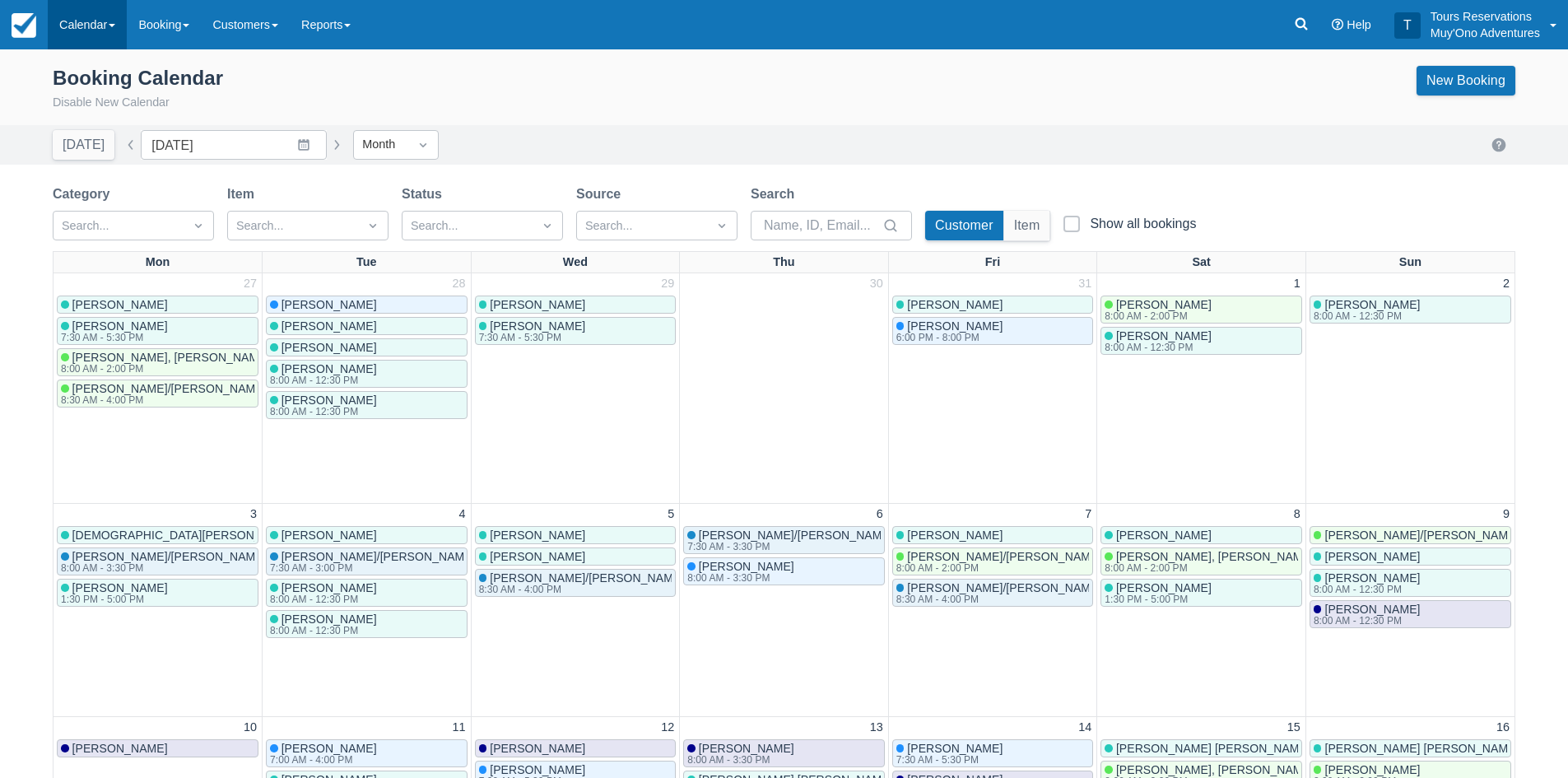
drag, startPoint x: 150, startPoint y: 37, endPoint x: 85, endPoint y: 37, distance: 65.0
click at [150, 37] on link "Booking" at bounding box center [164, 24] width 74 height 49
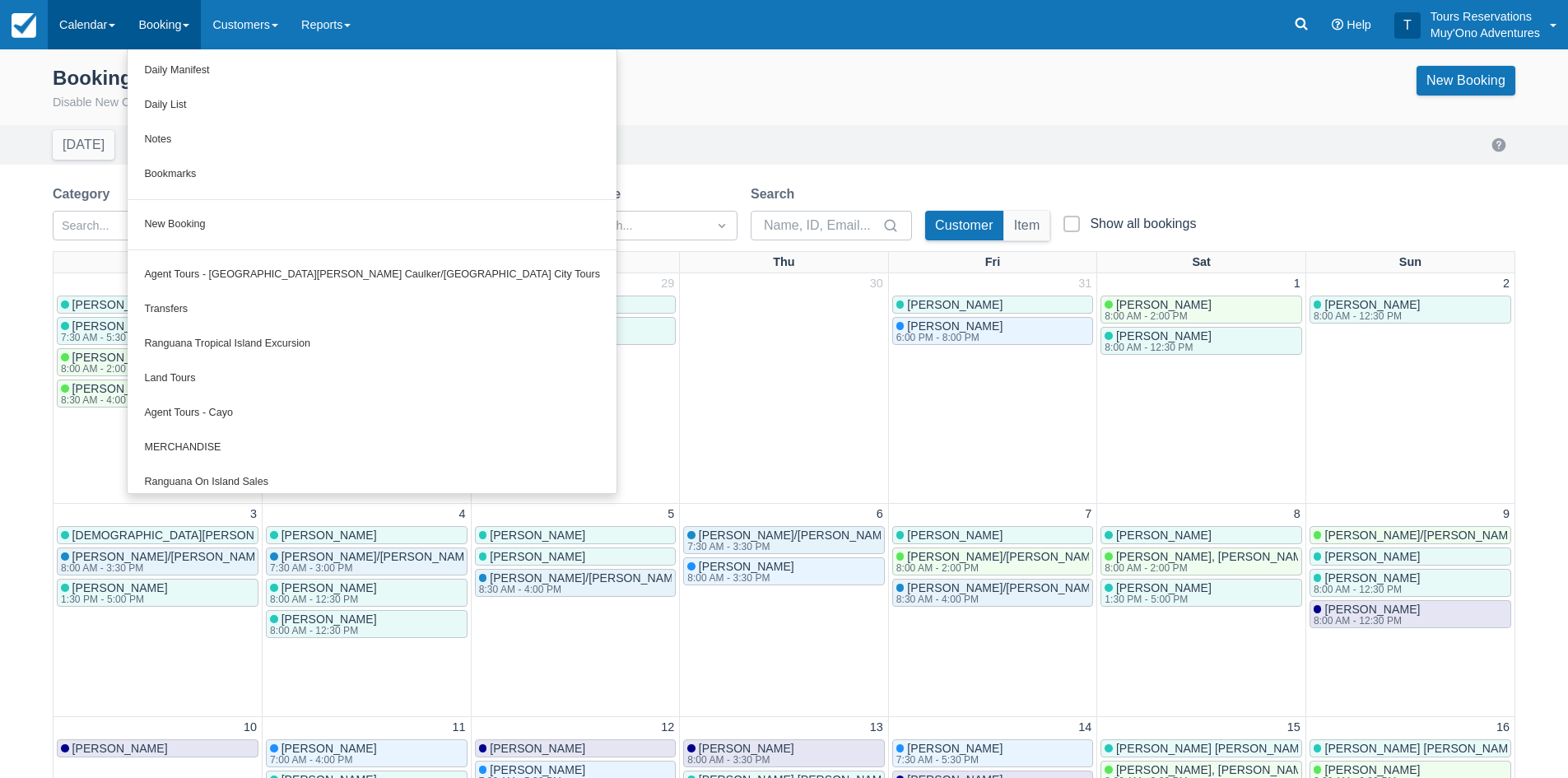
click at [85, 37] on link "Calendar" at bounding box center [87, 24] width 79 height 49
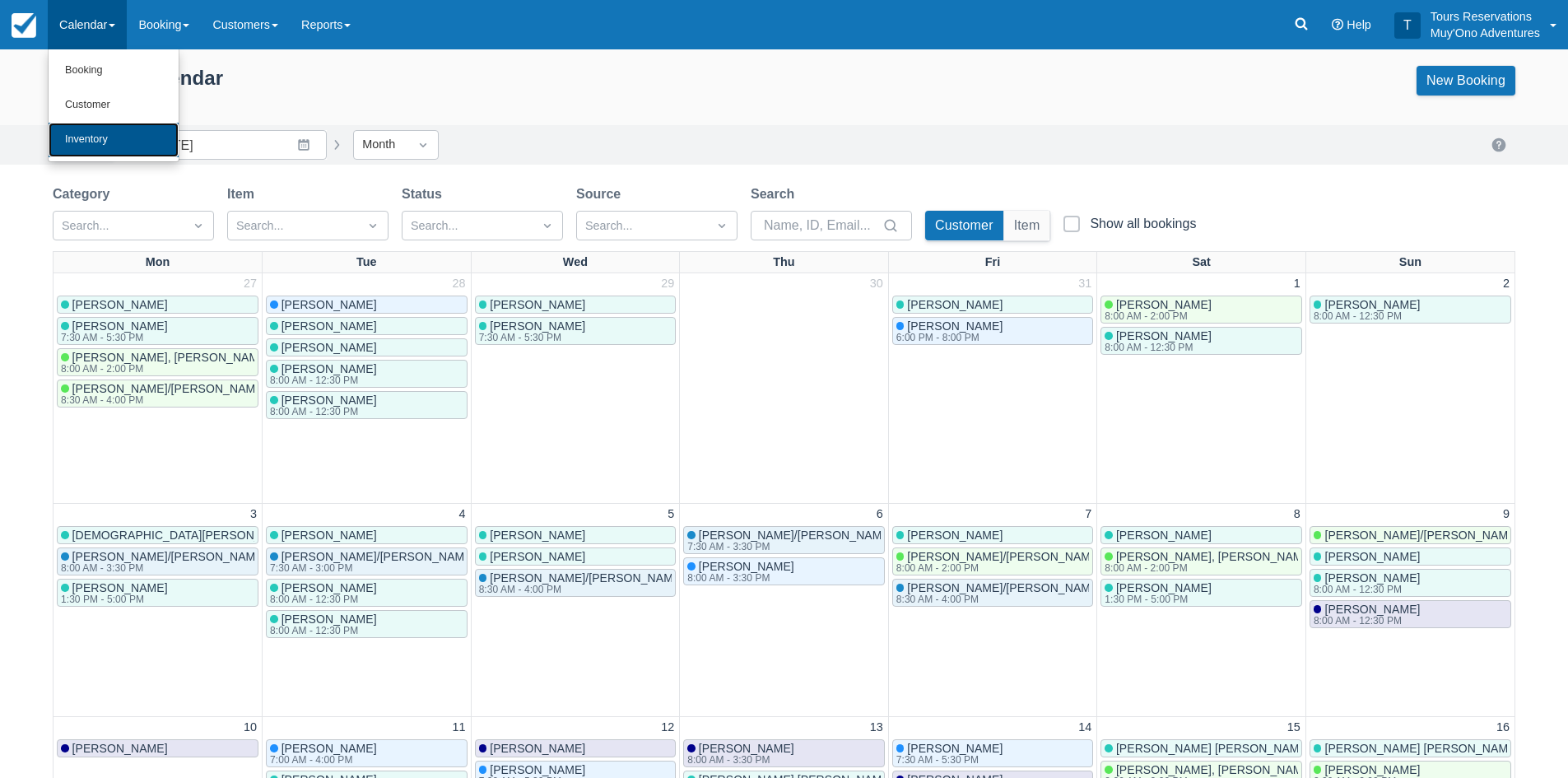
click at [90, 135] on link "Inventory" at bounding box center [113, 140] width 130 height 35
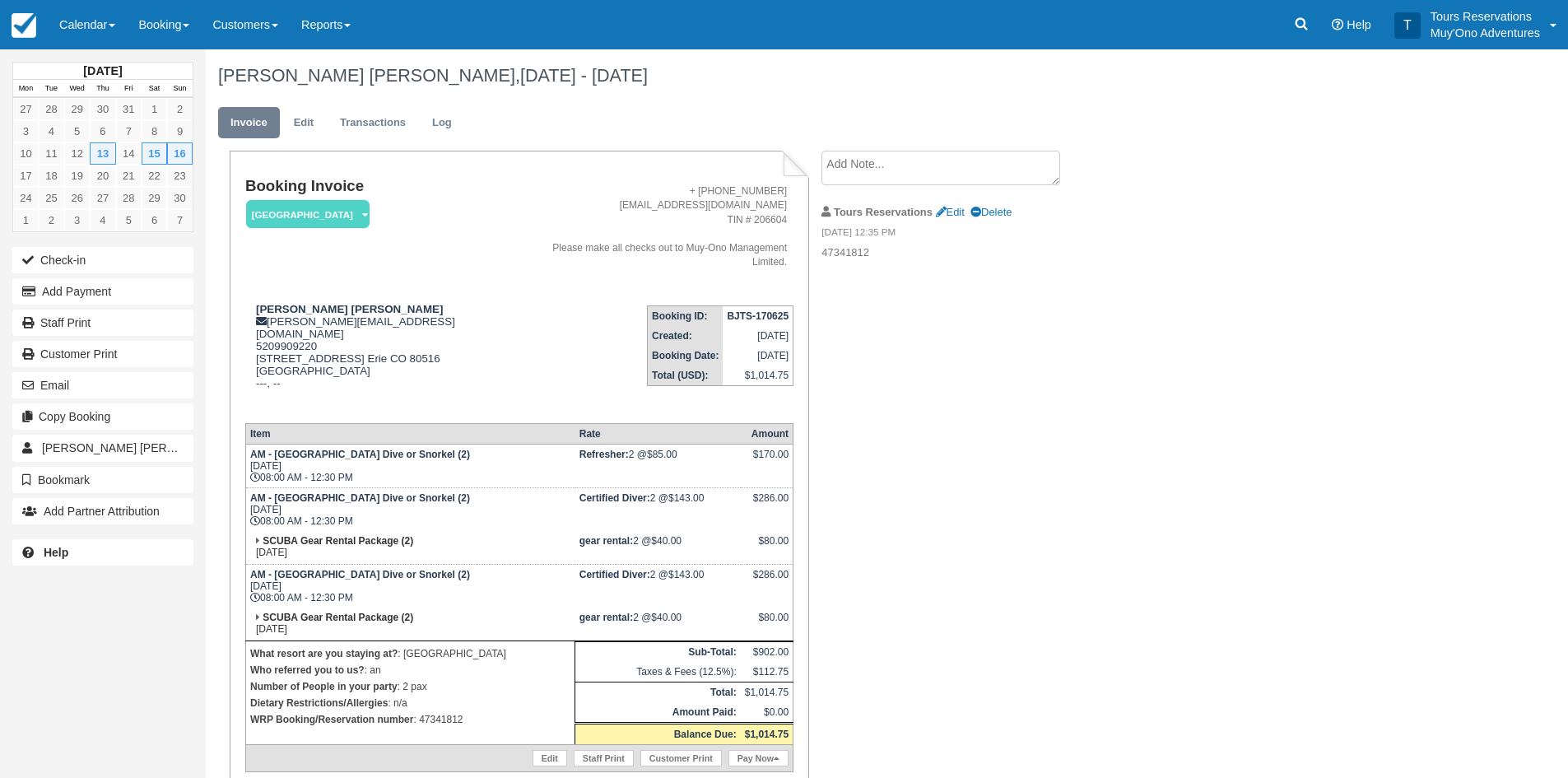
click at [1042, 351] on div "Booking Invoice Thatch Caye Resort   Pending HOLD Deposit Paid Cancelled Void M…" at bounding box center [659, 499] width 906 height 697
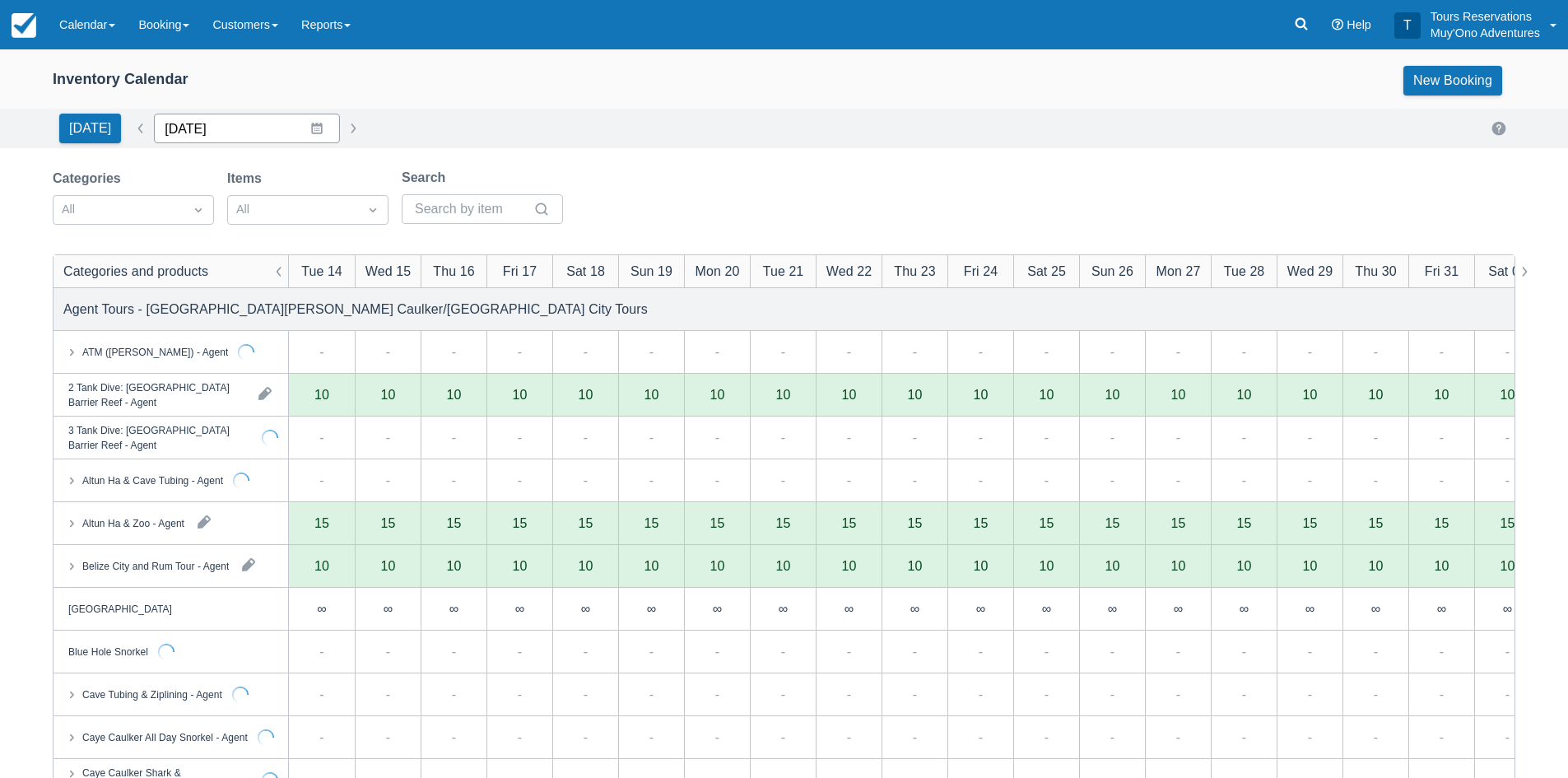
click at [202, 125] on input "[DATE]" at bounding box center [247, 128] width 186 height 30
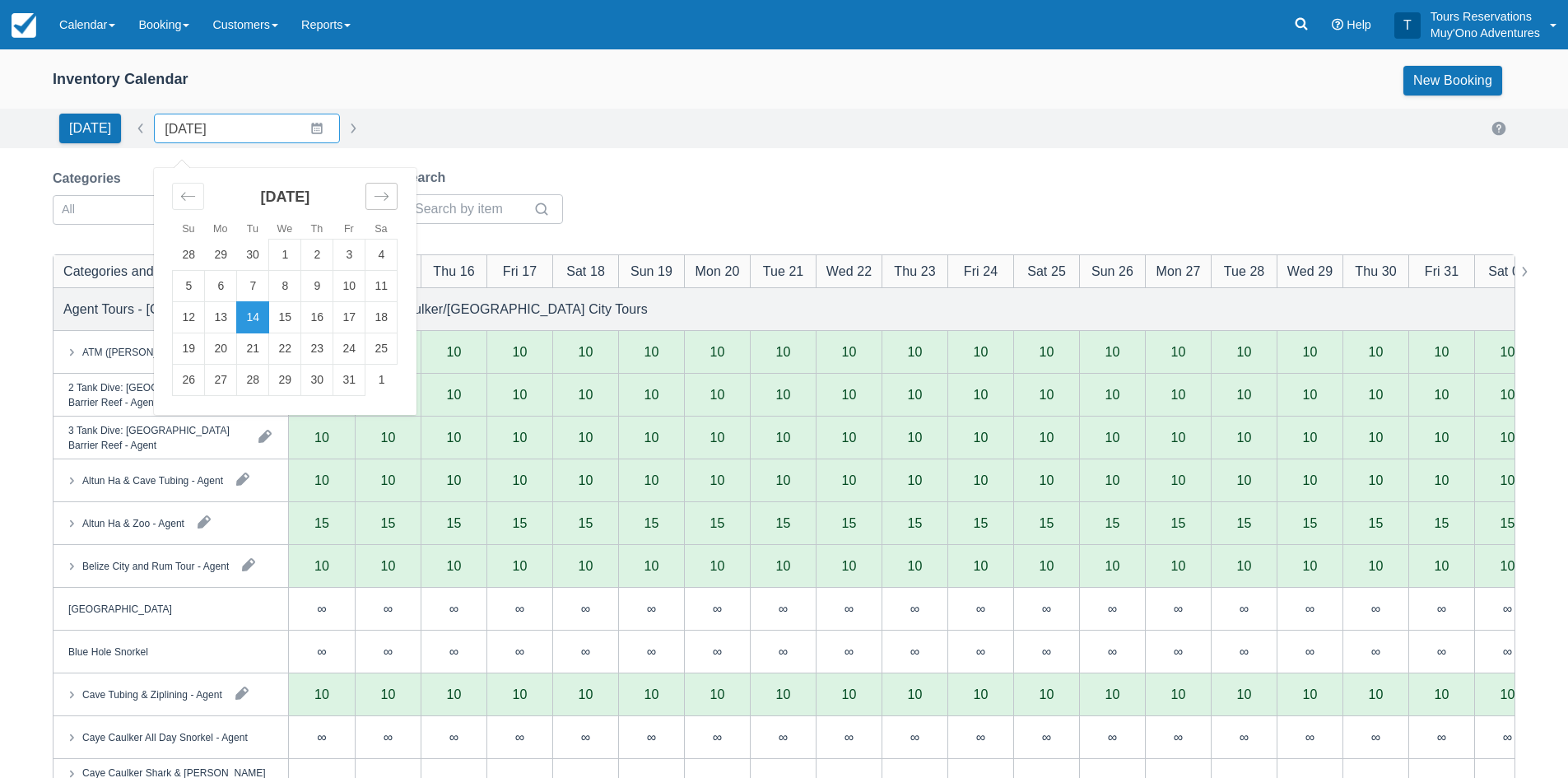
click at [365, 198] on div "Move forward to switch to the next month." at bounding box center [381, 196] width 32 height 27
click at [187, 355] on td "16" at bounding box center [189, 349] width 32 height 31
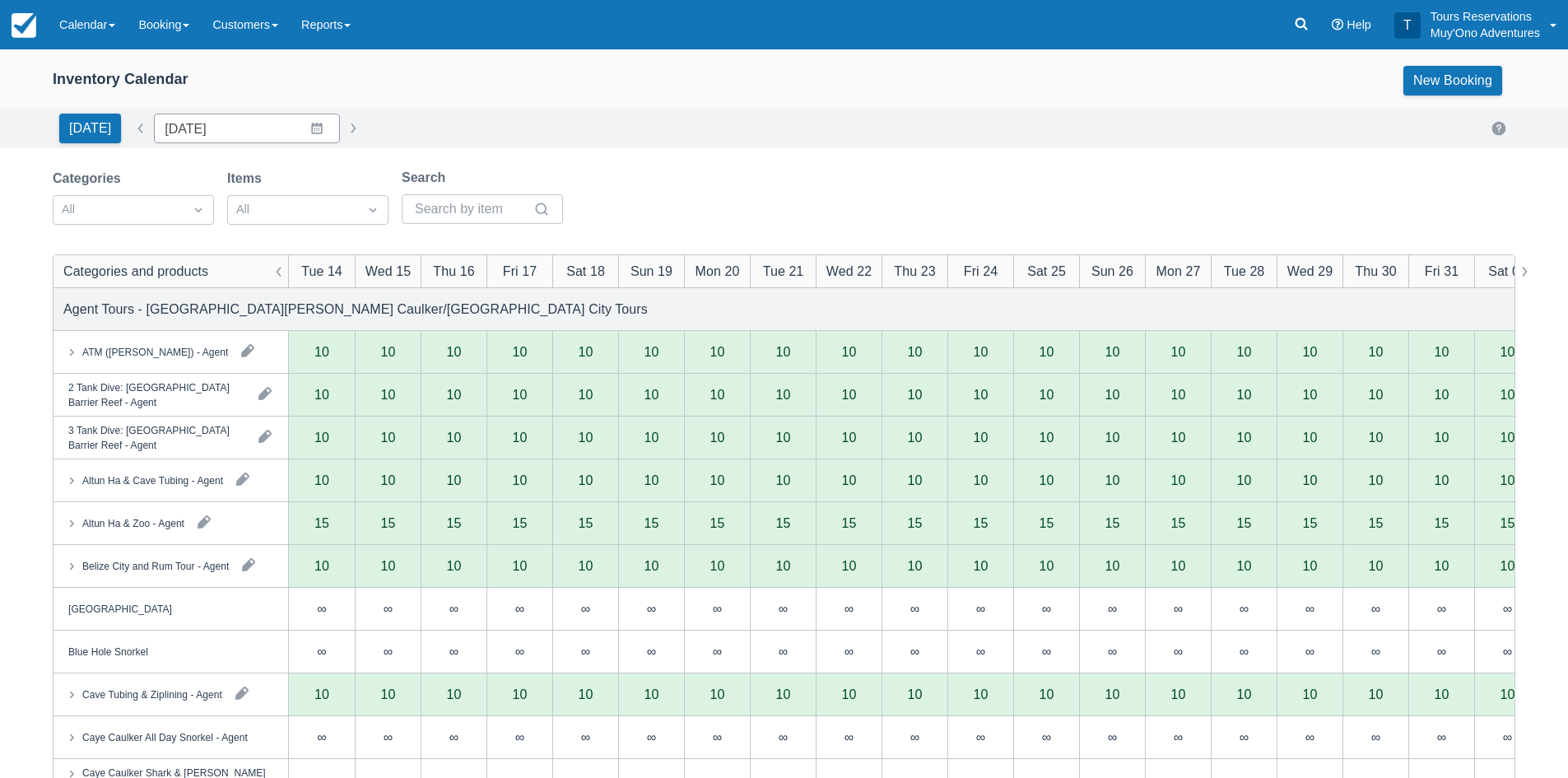
type input "11/16/25"
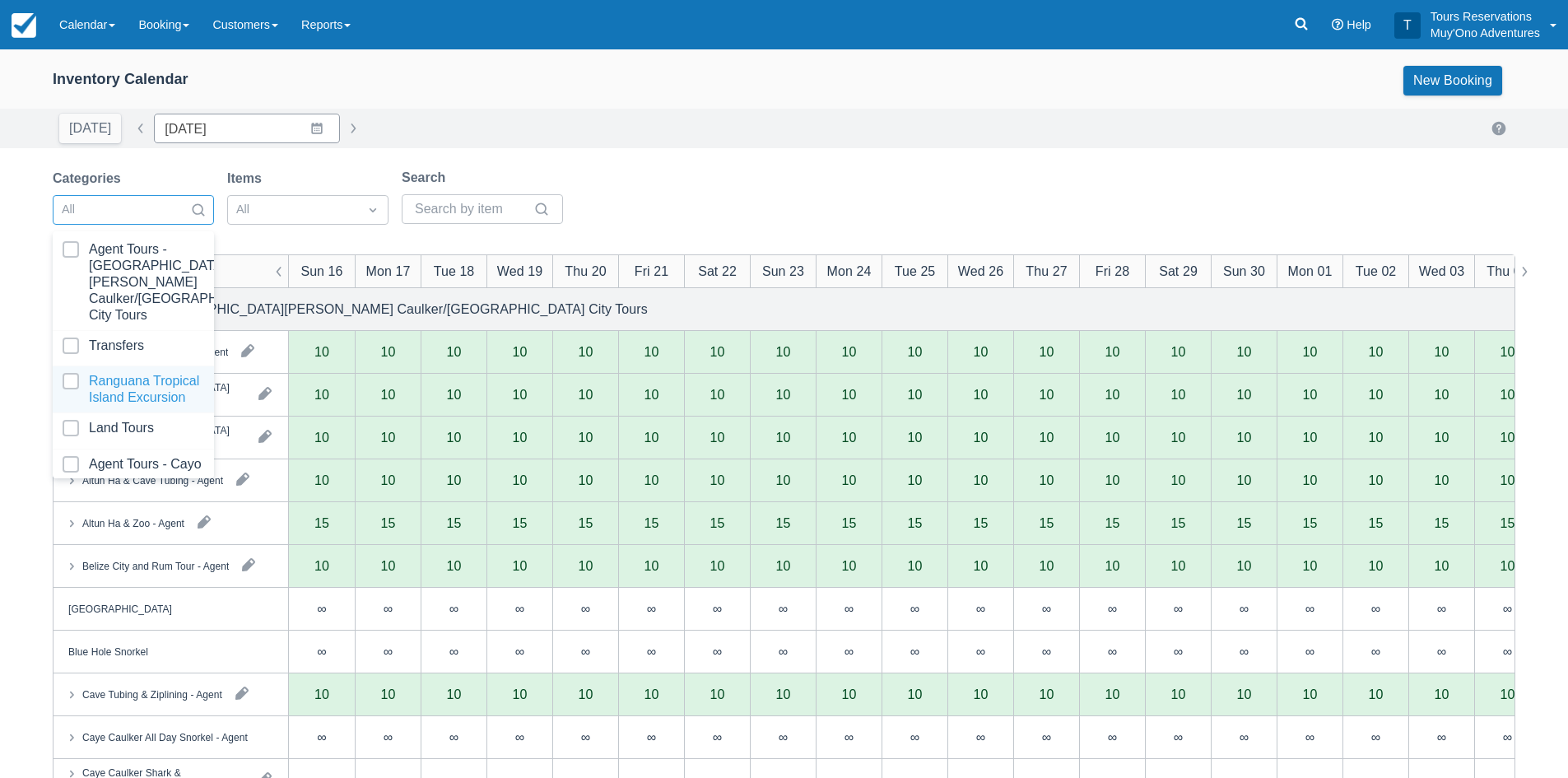
scroll to position [168, 0]
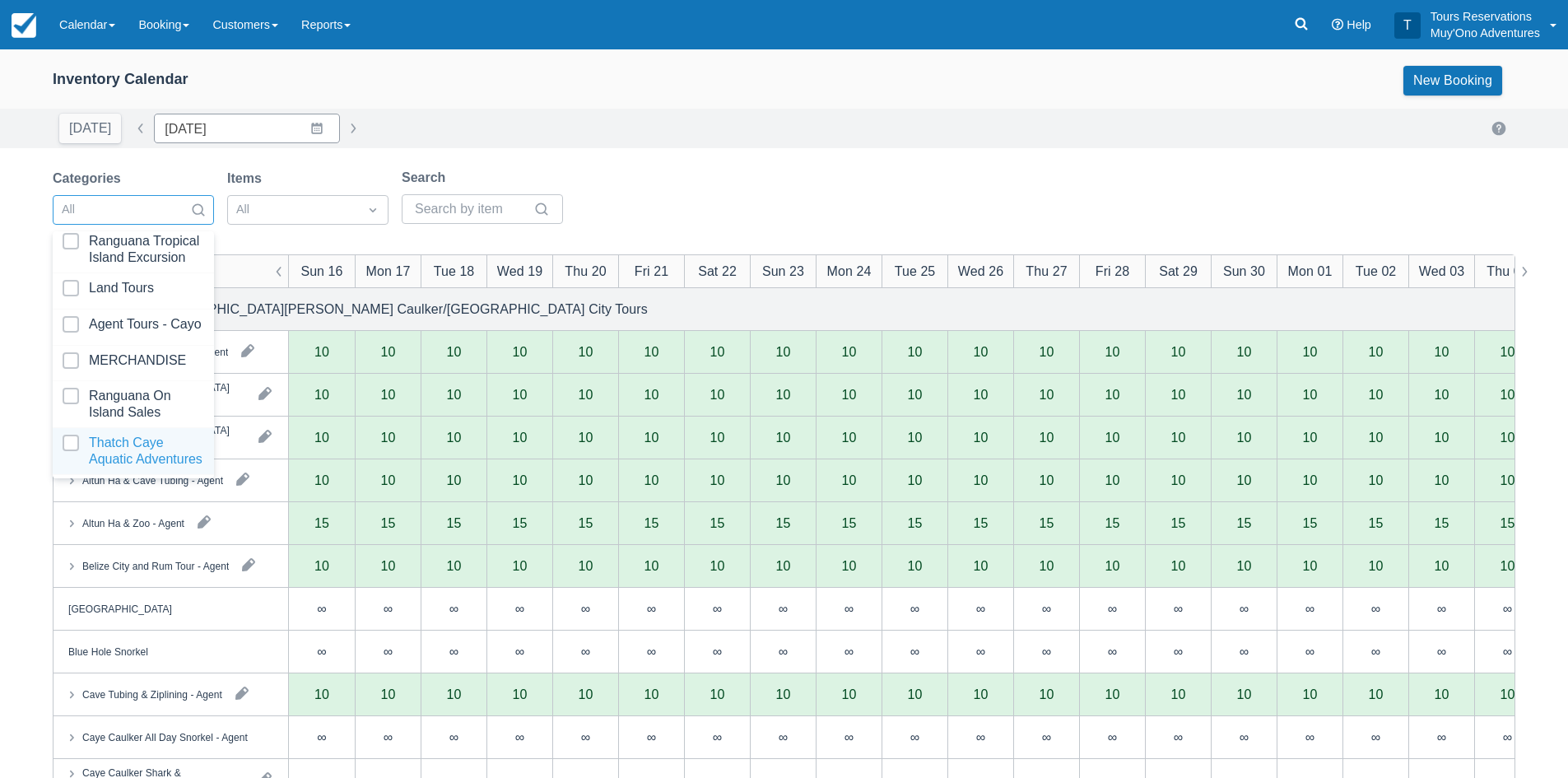
click at [132, 450] on div at bounding box center [133, 451] width 141 height 33
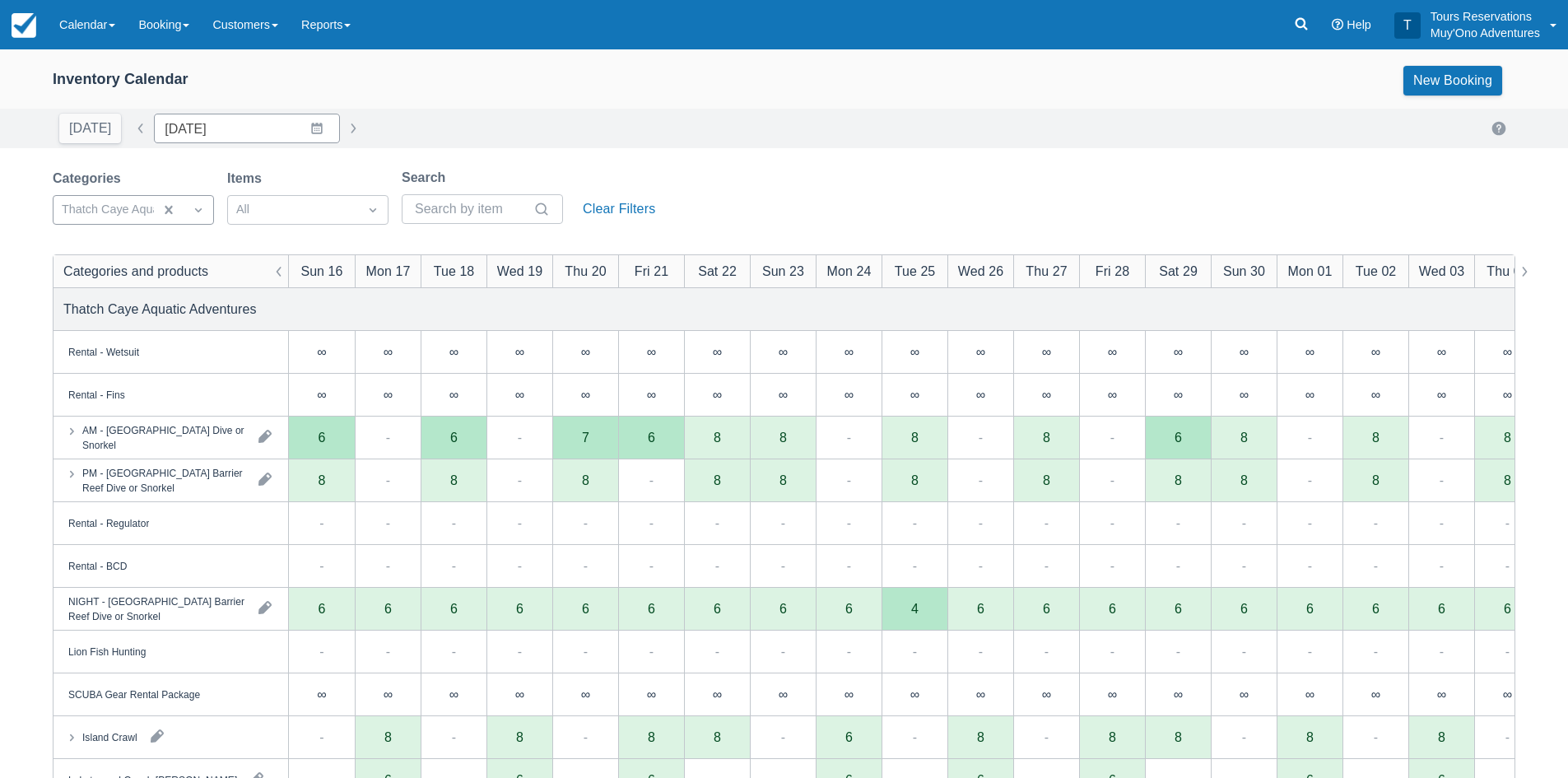
click at [725, 162] on div "Inventory Calendar New Booking Today Date 11/16/25 Navigate forward to interact…" at bounding box center [784, 528] width 1568 height 958
click at [709, 159] on div "Inventory Calendar New Booking Today Date 11/16/25 Navigate forward to interact…" at bounding box center [784, 528] width 1568 height 958
drag, startPoint x: 82, startPoint y: 27, endPoint x: 98, endPoint y: 48, distance: 26.4
click at [82, 27] on link "Calendar" at bounding box center [87, 24] width 79 height 49
click at [128, 76] on link "Booking" at bounding box center [113, 71] width 130 height 35
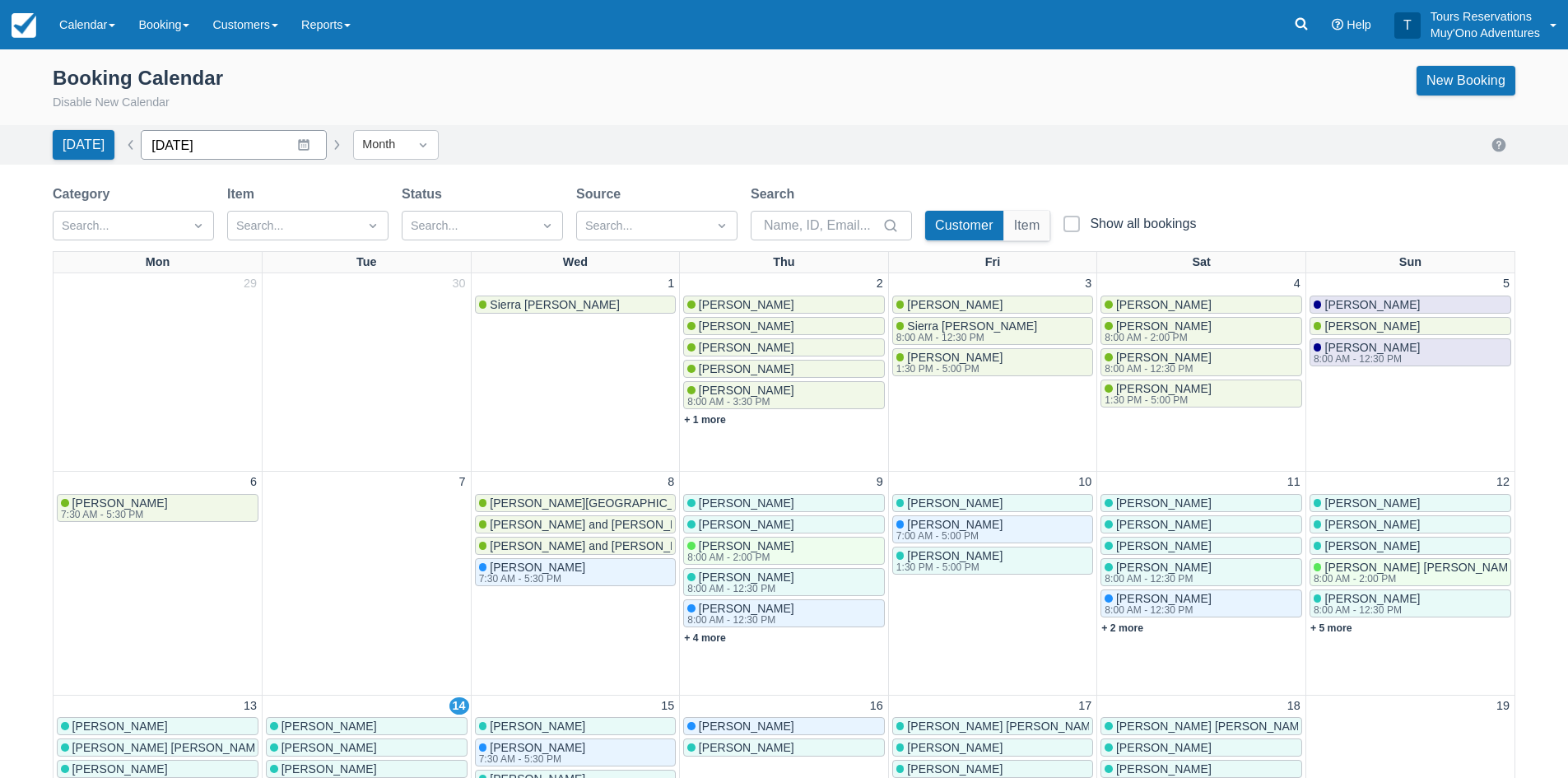
click at [236, 152] on input "[DATE]" at bounding box center [234, 144] width 186 height 30
click at [355, 221] on div "Move forward to switch to the next month." at bounding box center [369, 213] width 32 height 27
click at [238, 364] on td "18" at bounding box center [240, 364] width 32 height 31
type input "[DATE]"
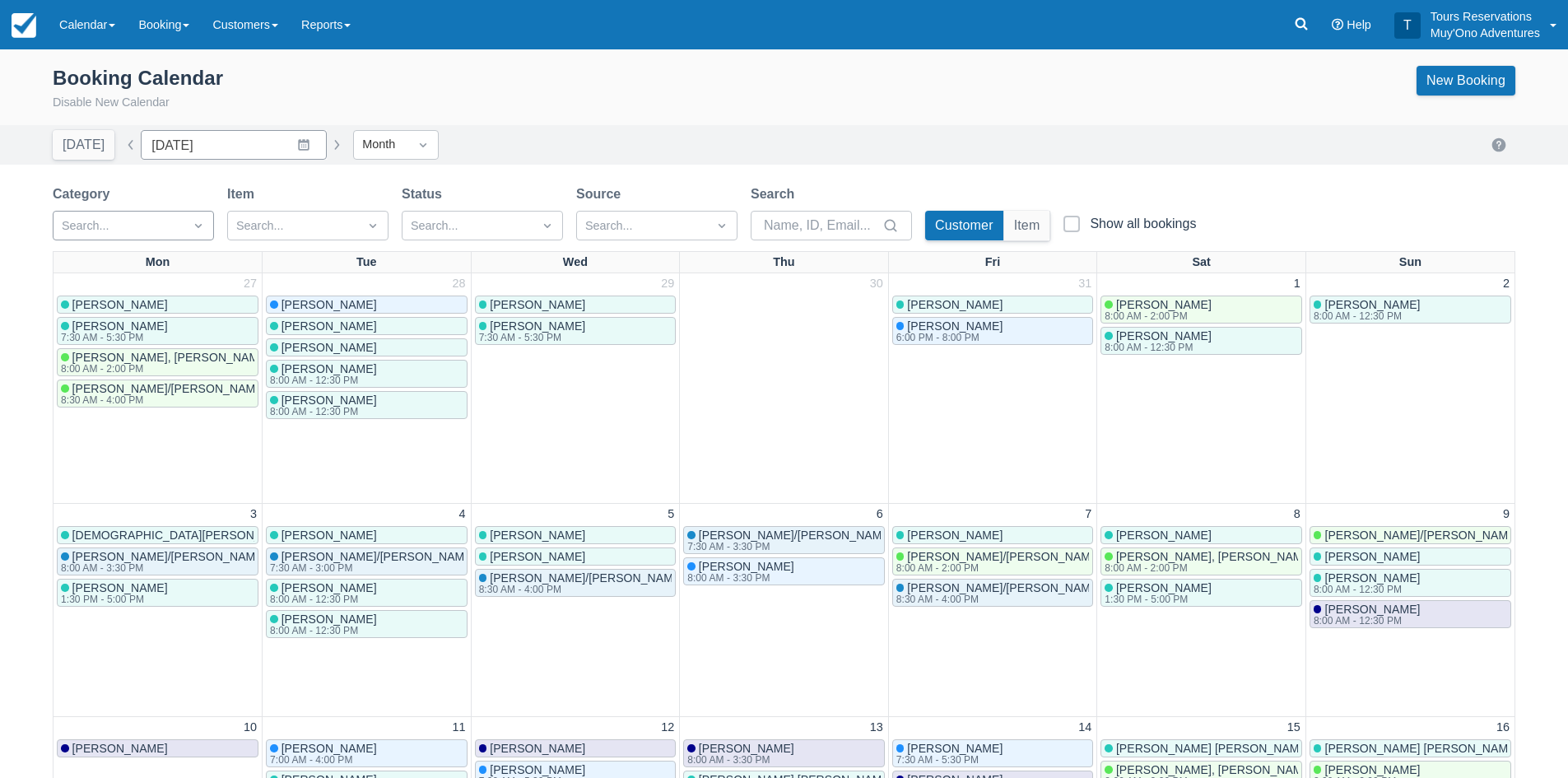
click at [181, 215] on div "Search..." at bounding box center [118, 225] width 130 height 26
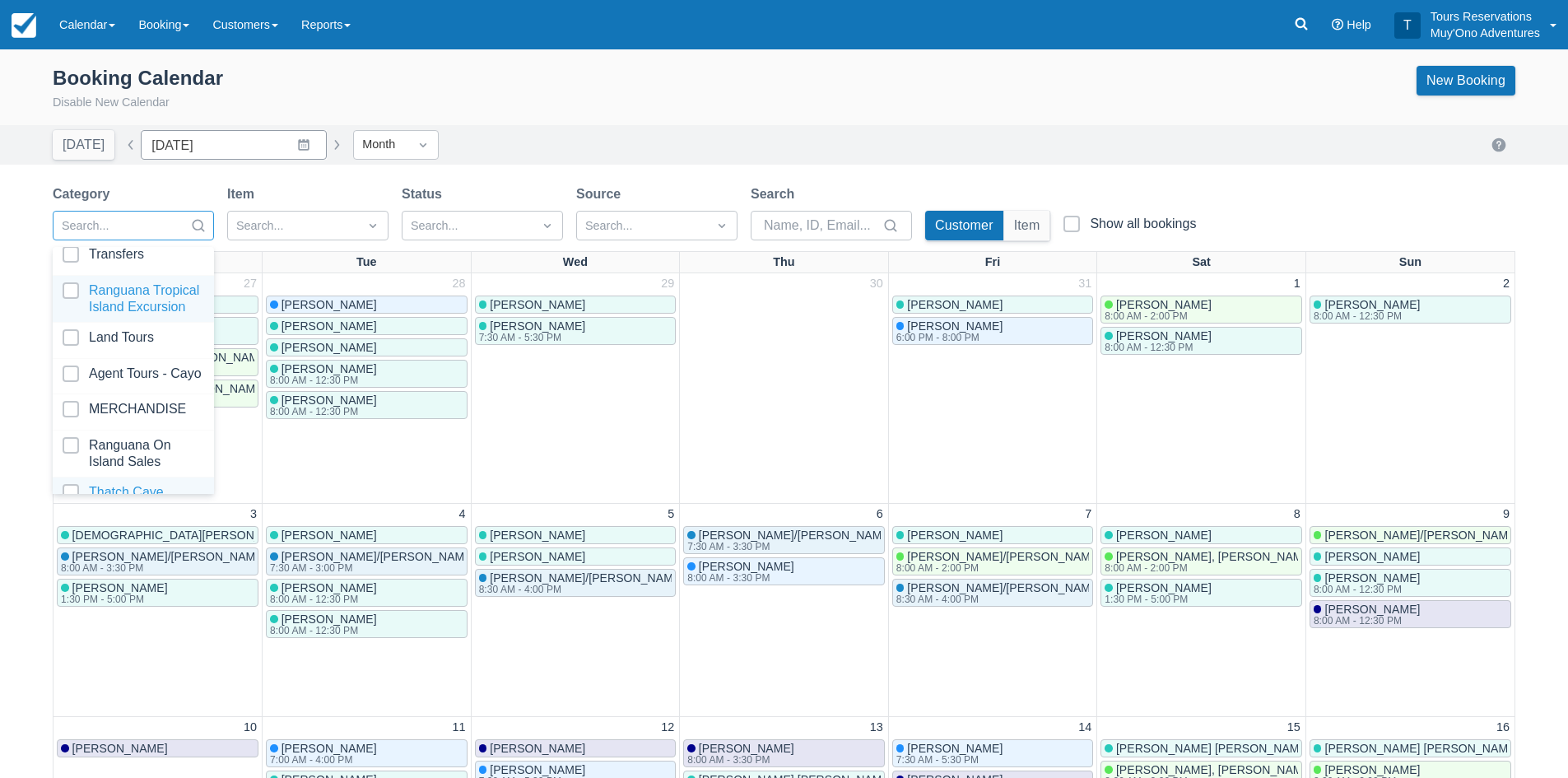
scroll to position [168, 0]
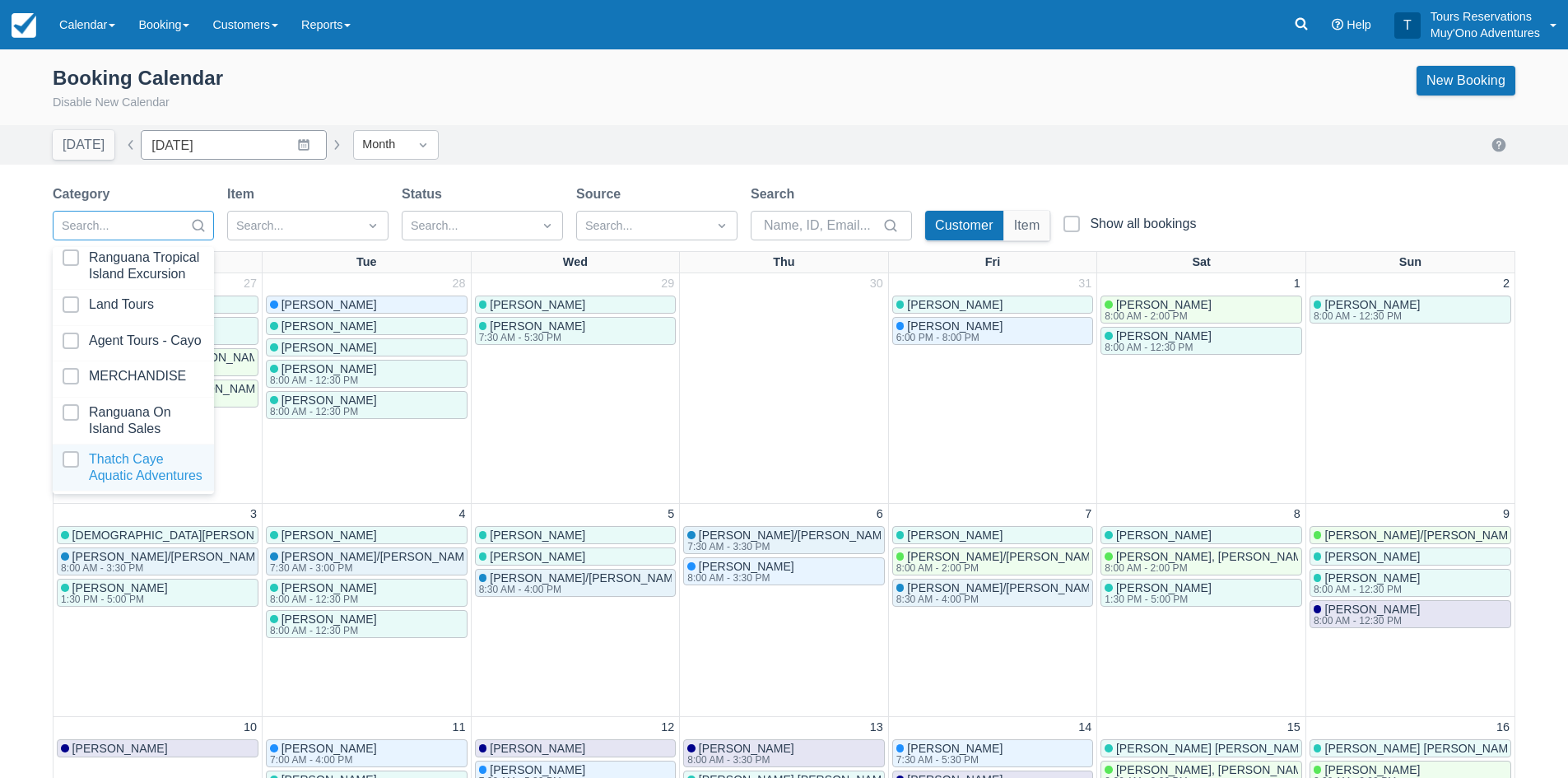
click at [140, 451] on div at bounding box center [133, 467] width 141 height 33
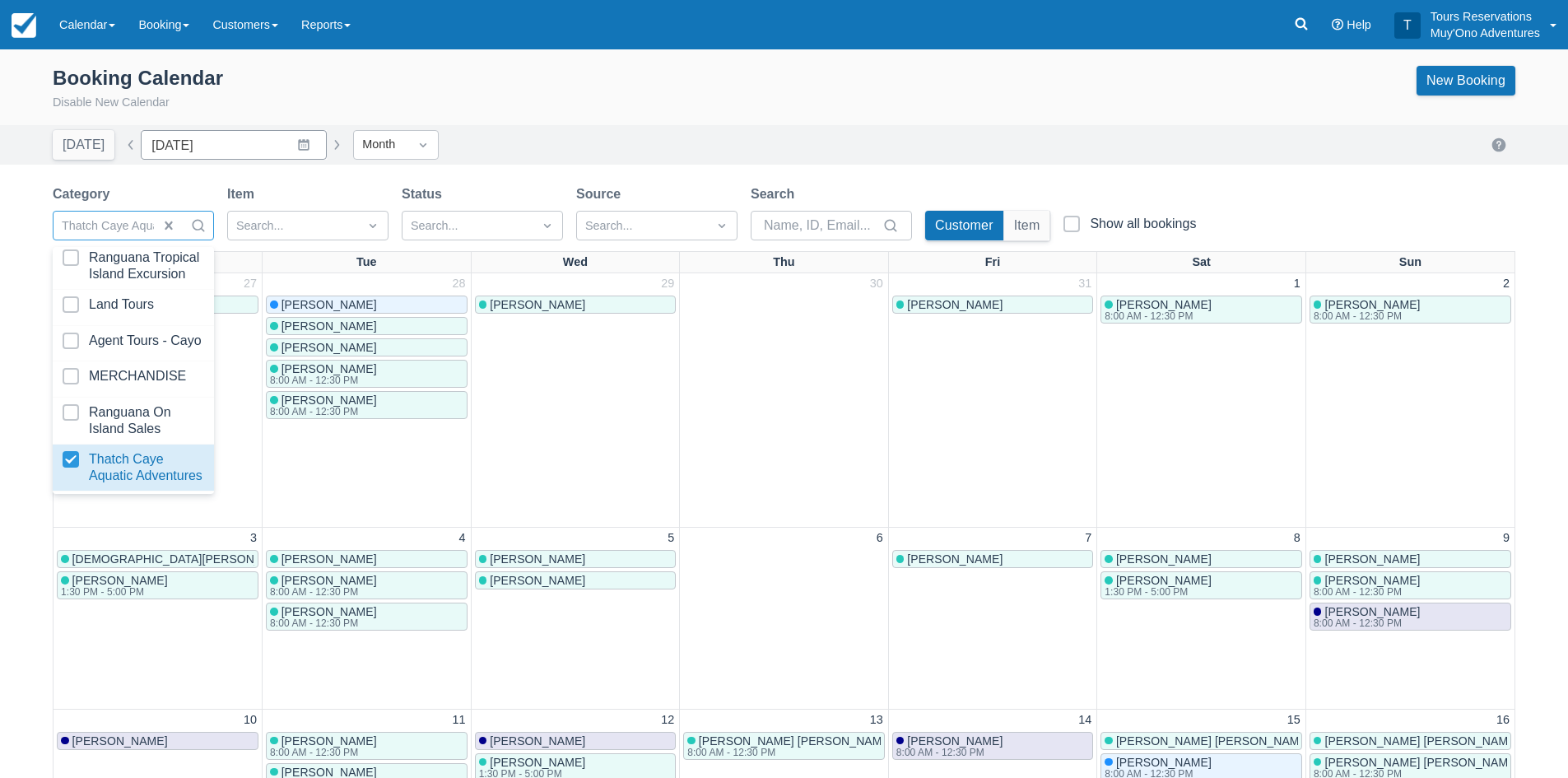
click at [722, 97] on div "Booking Calendar Disable New Calendar New Booking" at bounding box center [784, 90] width 1463 height 47
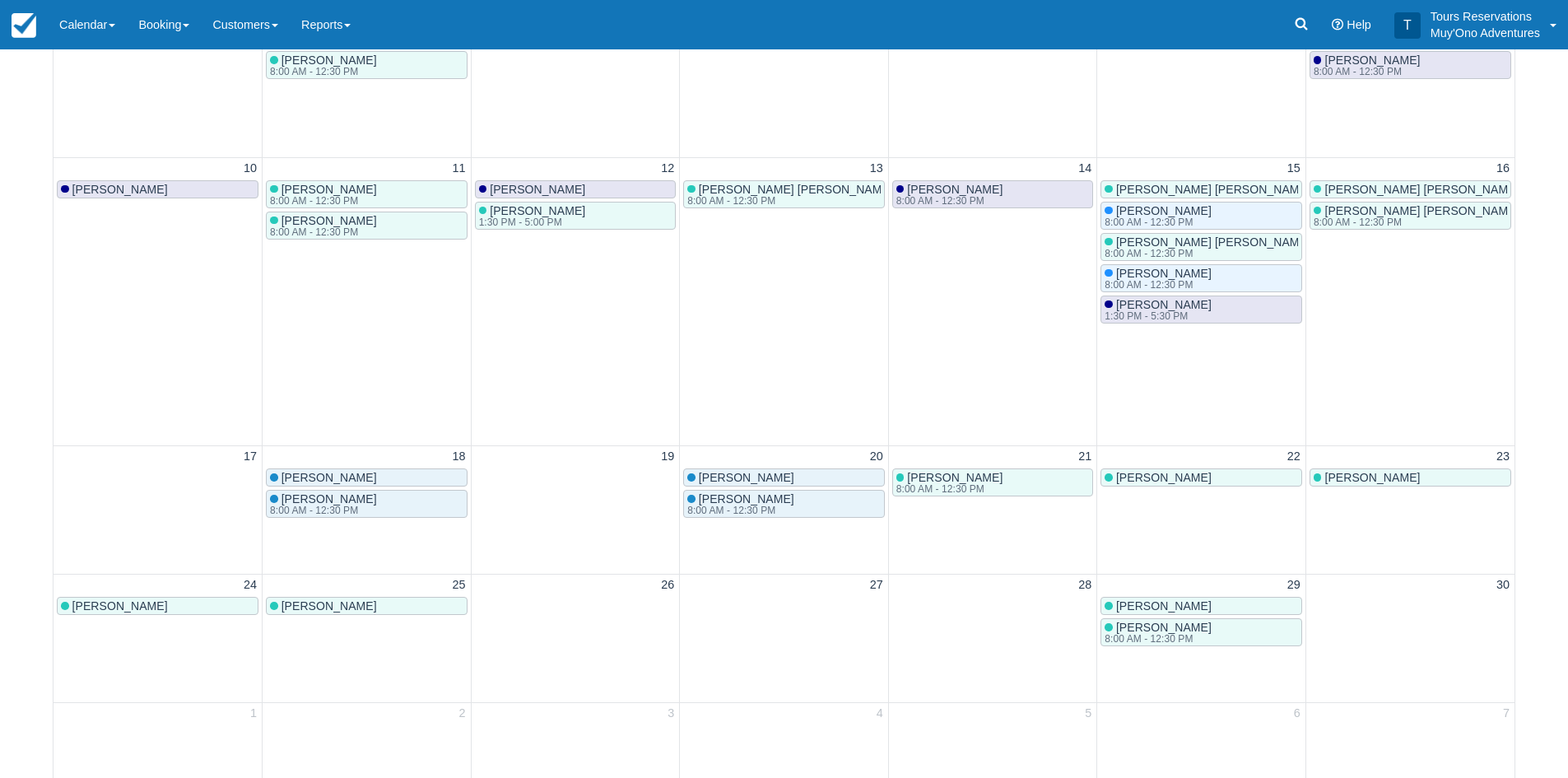
scroll to position [557, 0]
